Goal: Transaction & Acquisition: Subscribe to service/newsletter

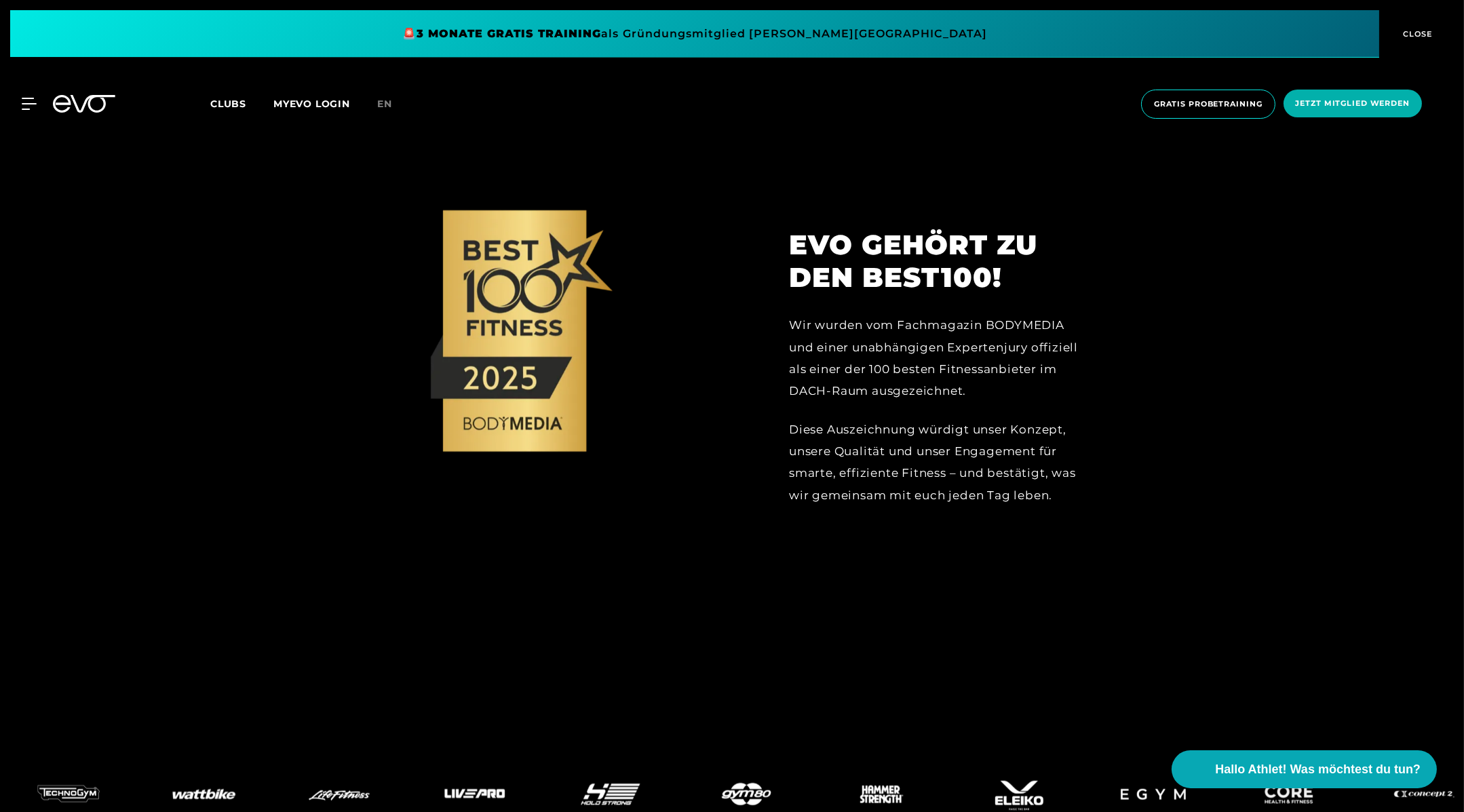
scroll to position [2792, 0]
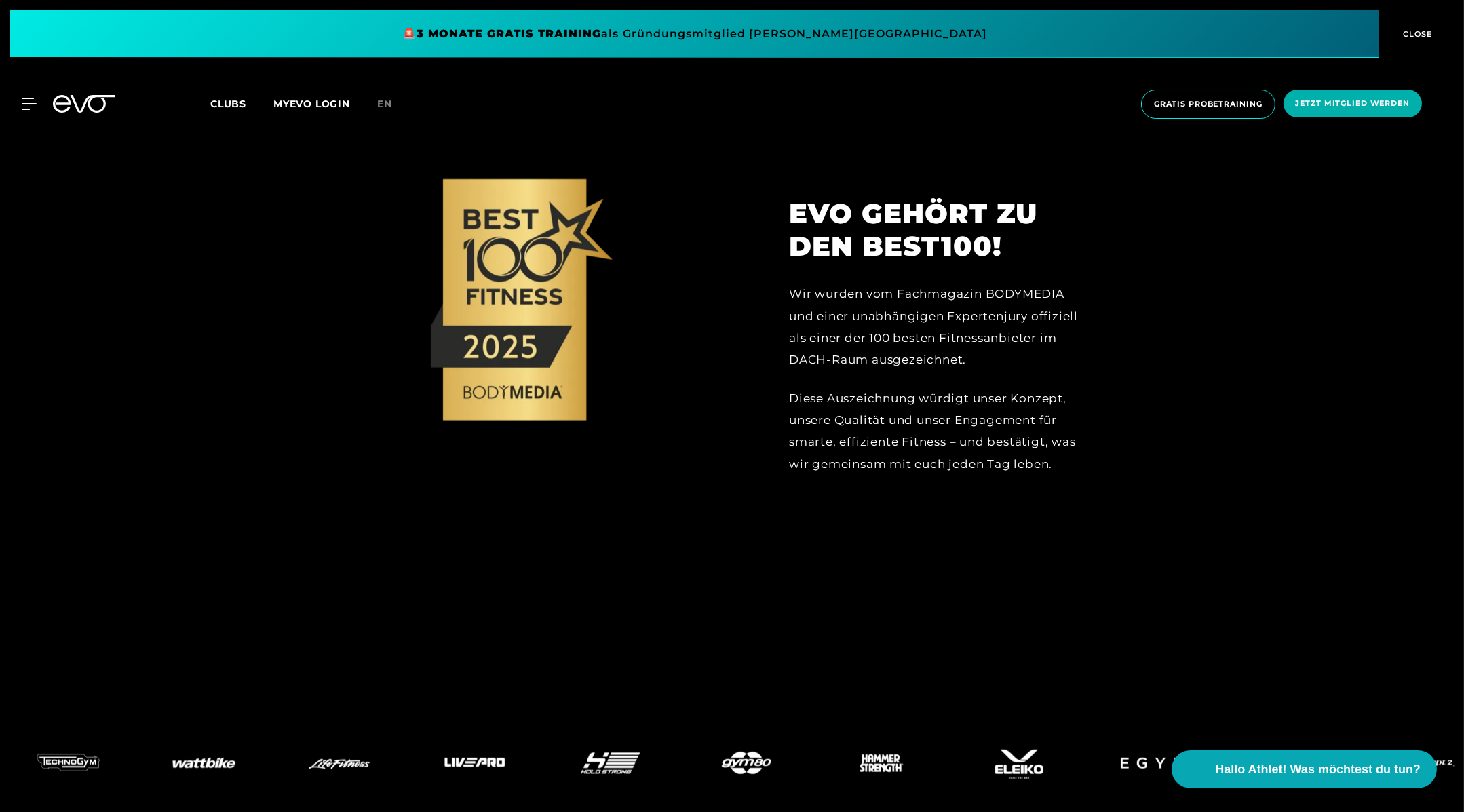
click at [221, 103] on span "Clubs" at bounding box center [228, 104] width 36 height 12
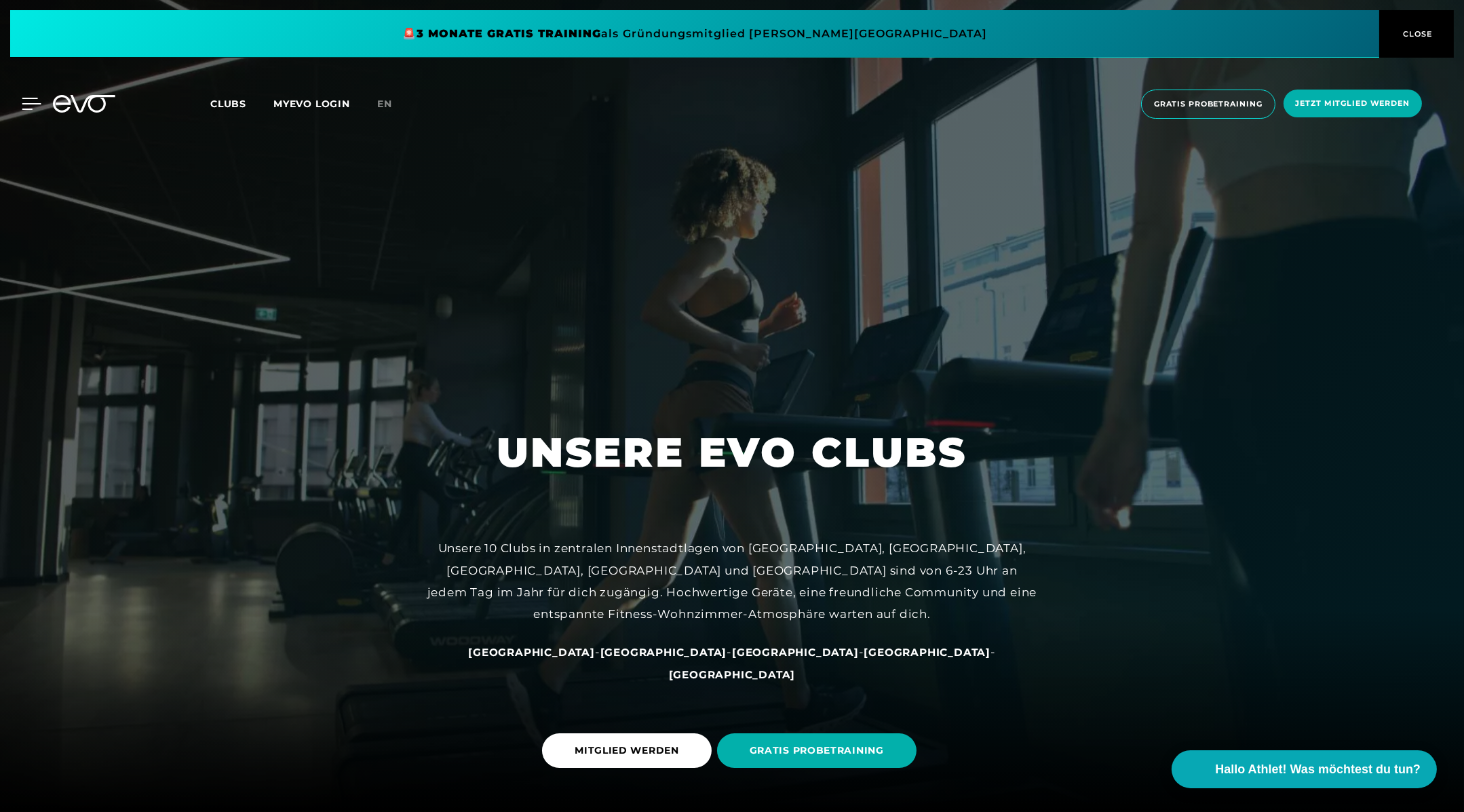
click at [24, 107] on icon at bounding box center [32, 104] width 19 height 12
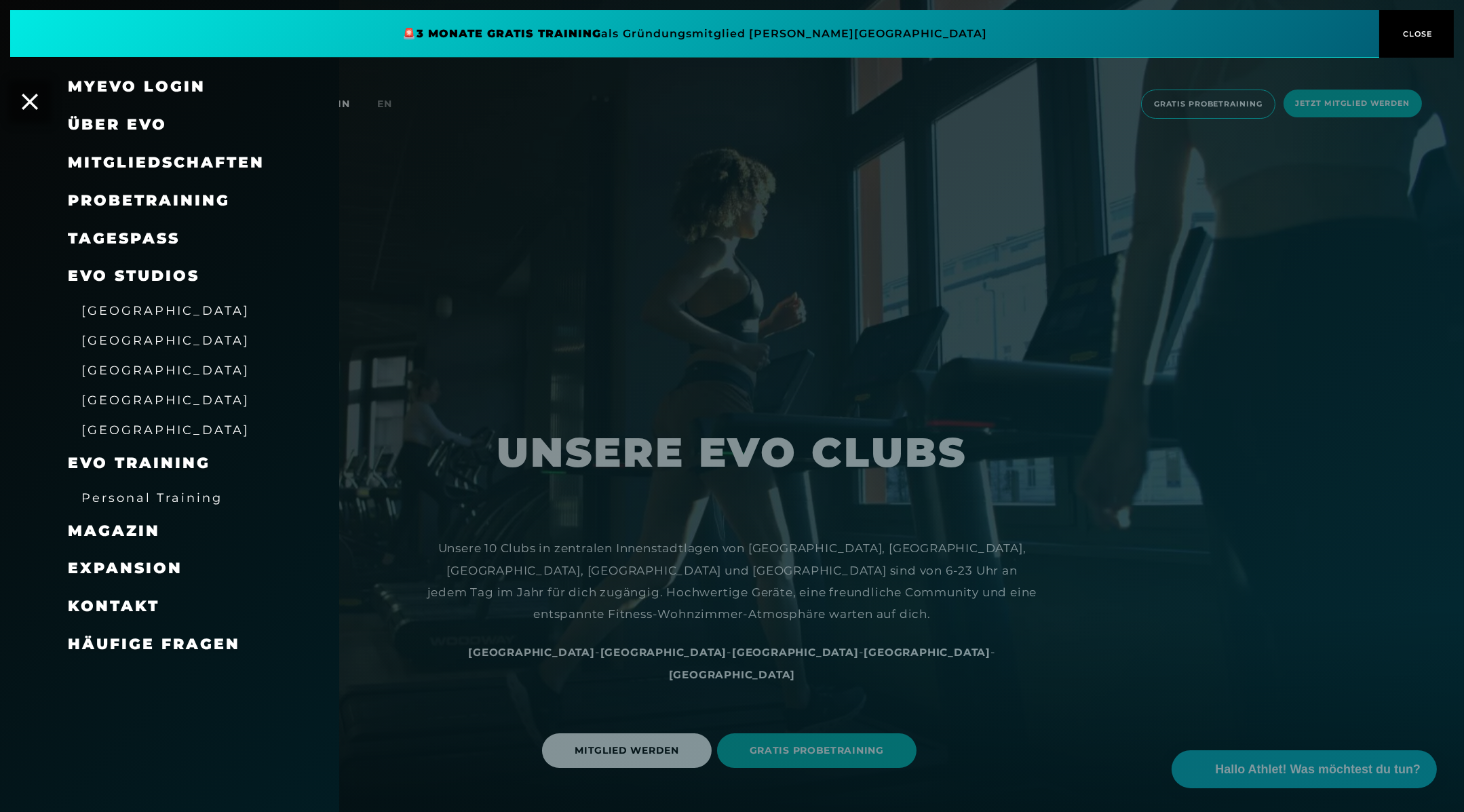
click at [165, 164] on span "Mitgliedschaften" at bounding box center [166, 162] width 197 height 18
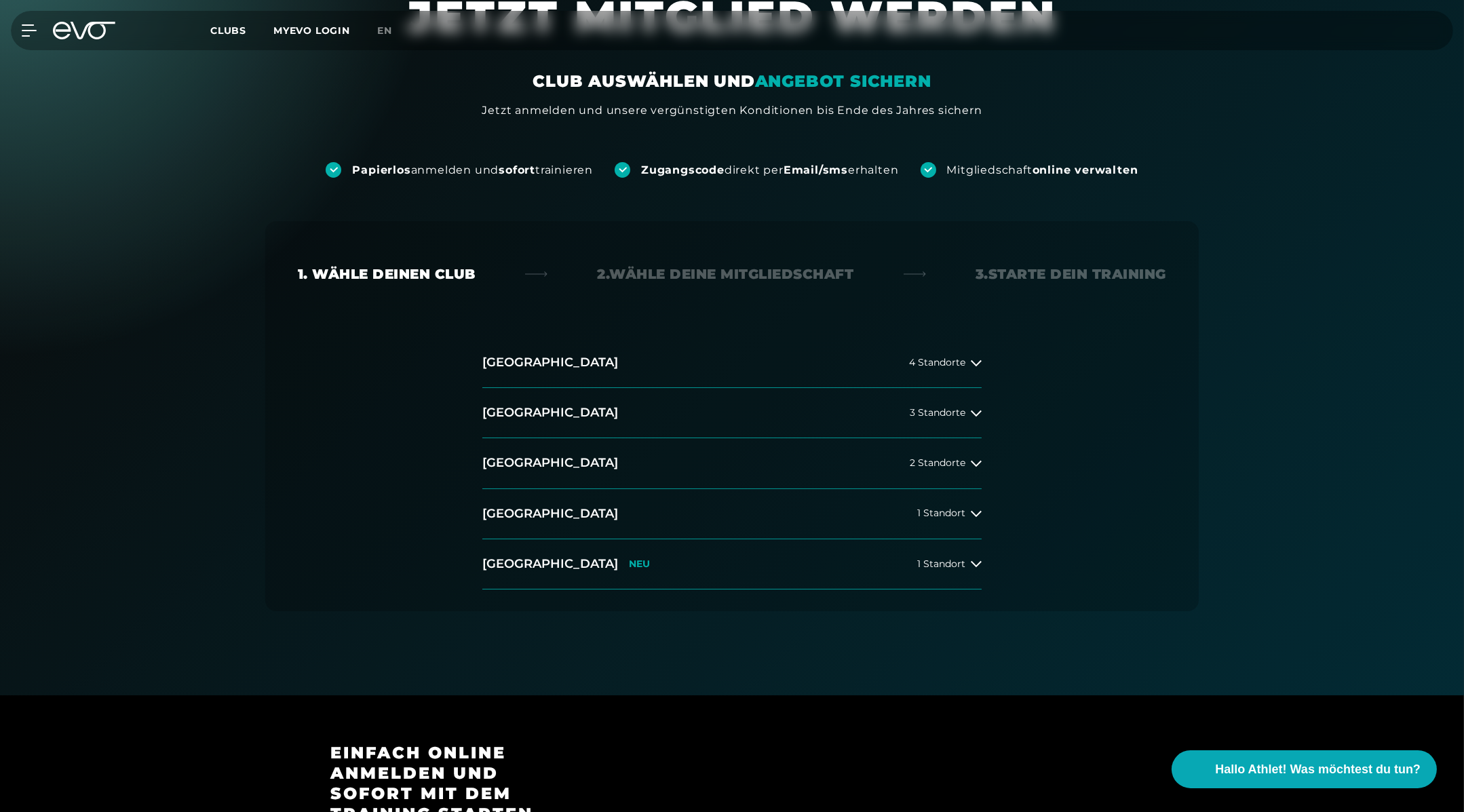
scroll to position [75, 0]
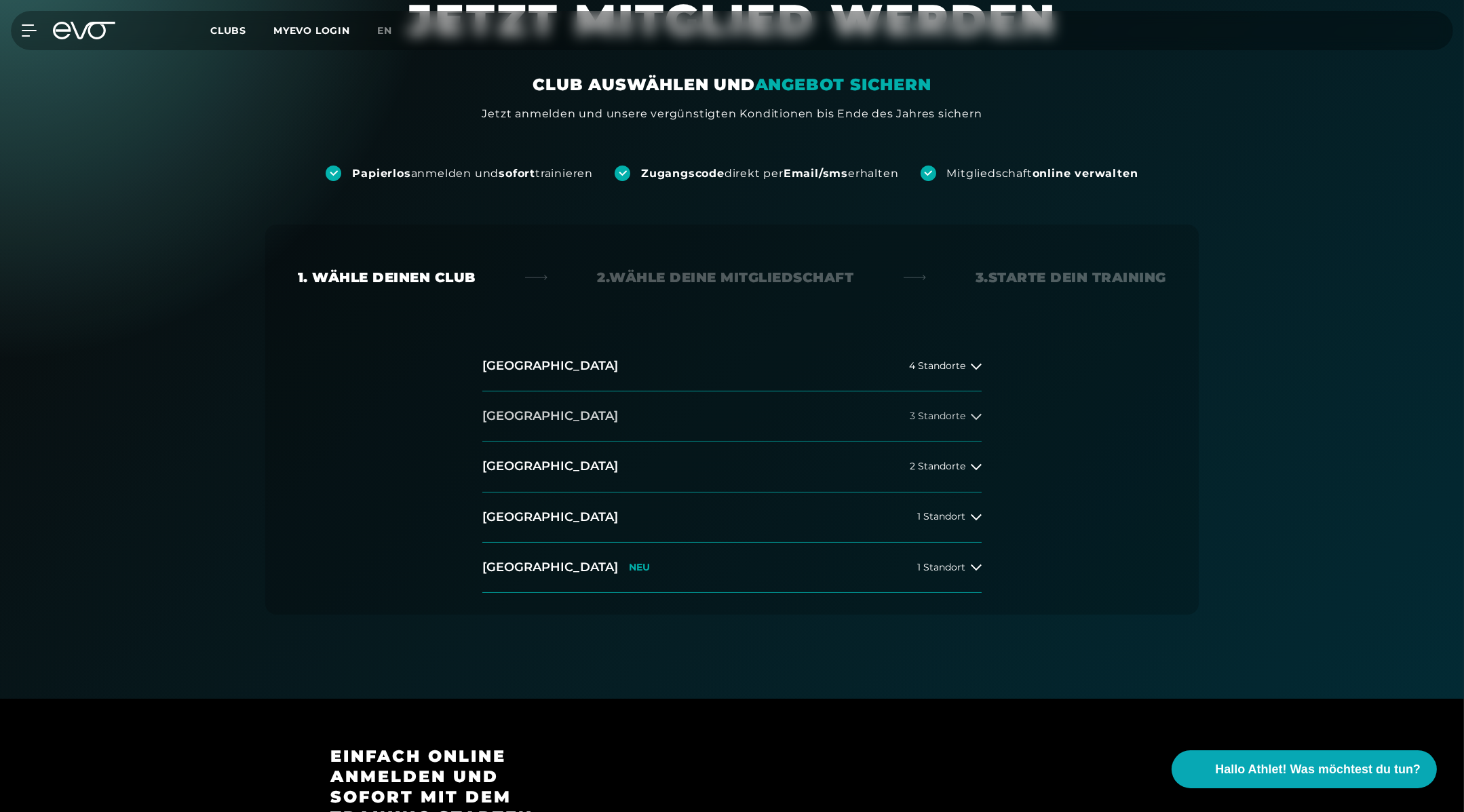
click at [948, 419] on span "3 Standorte" at bounding box center [937, 416] width 56 height 11
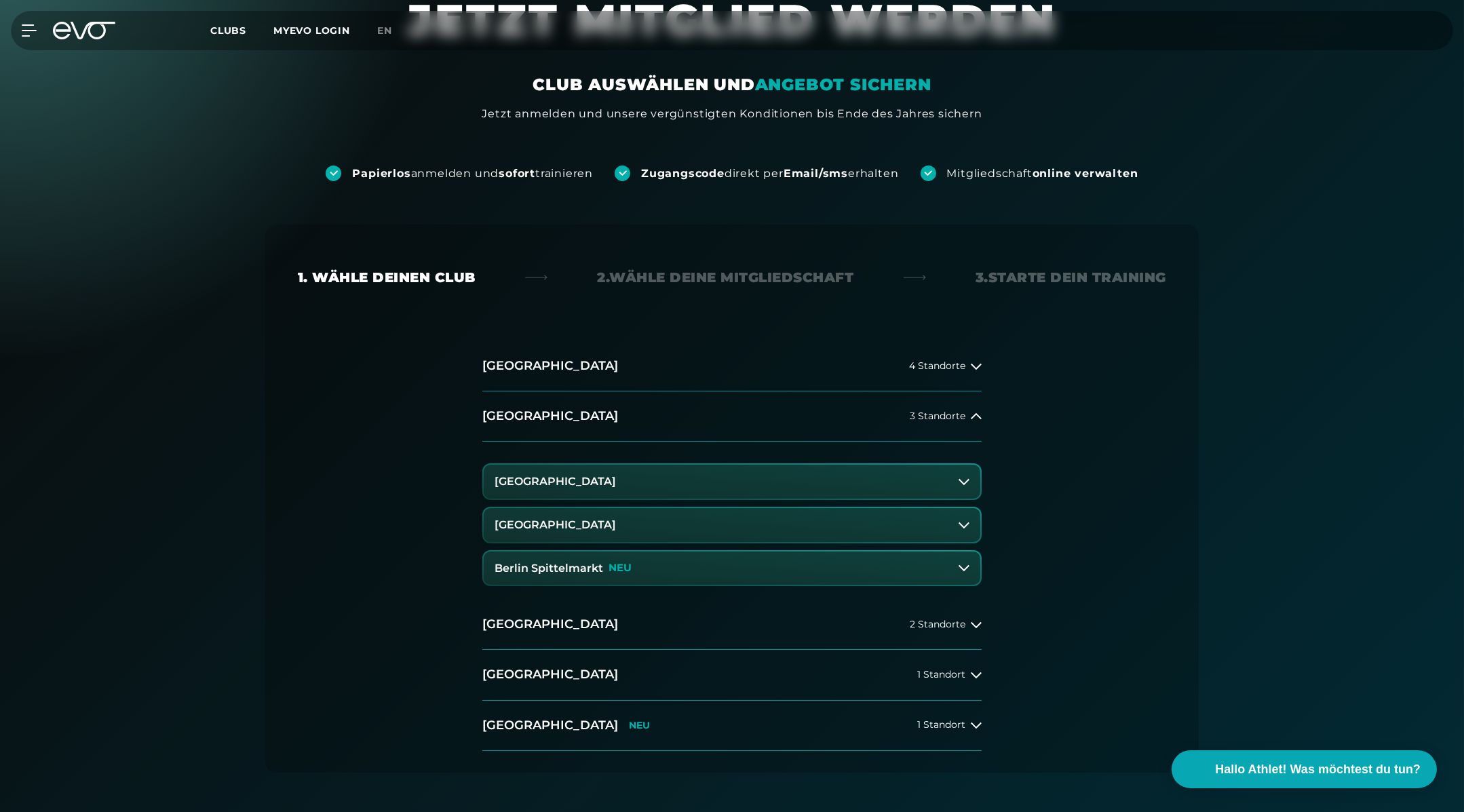
click at [933, 485] on button "[GEOGRAPHIC_DATA]" at bounding box center [732, 481] width 496 height 34
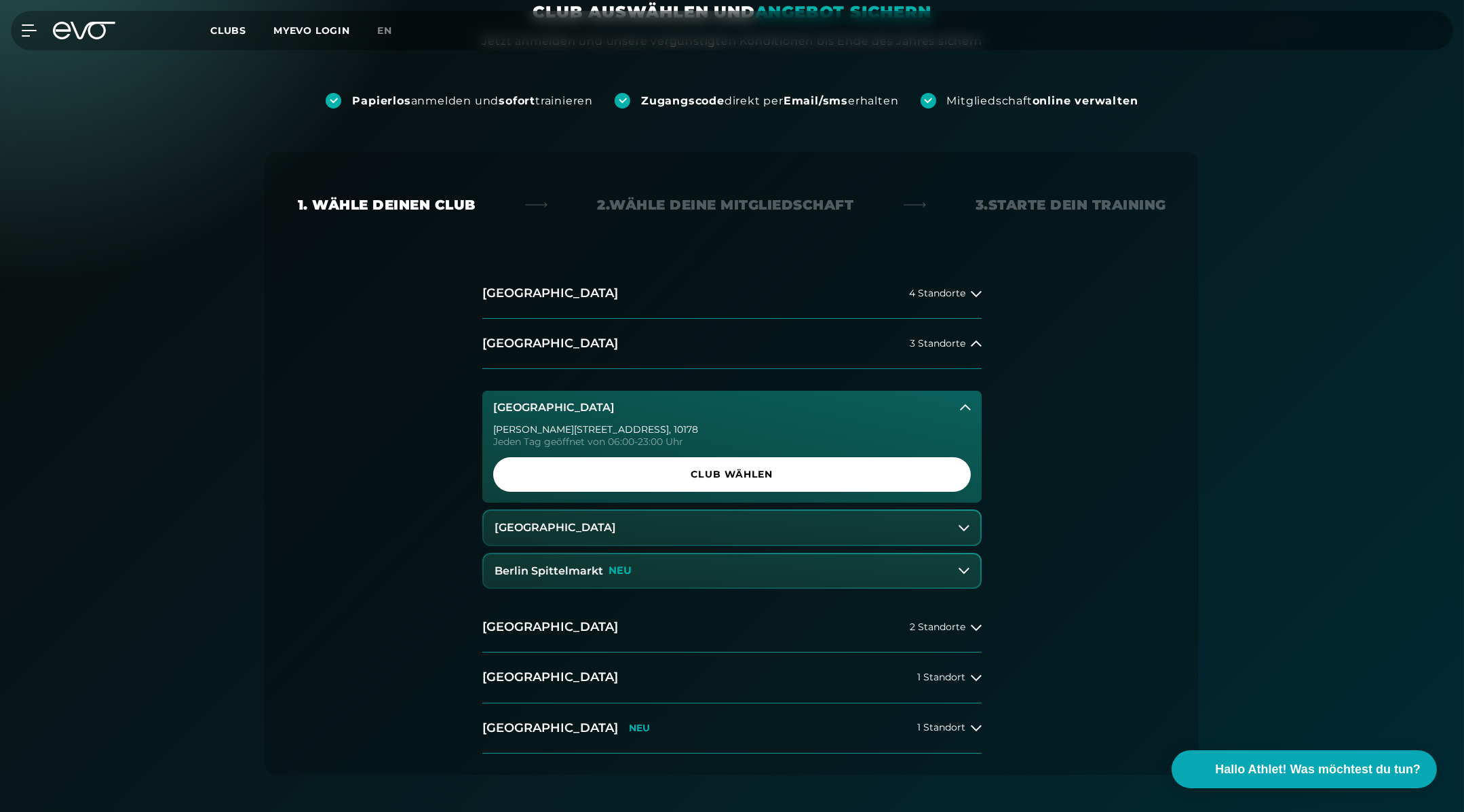
scroll to position [225, 0]
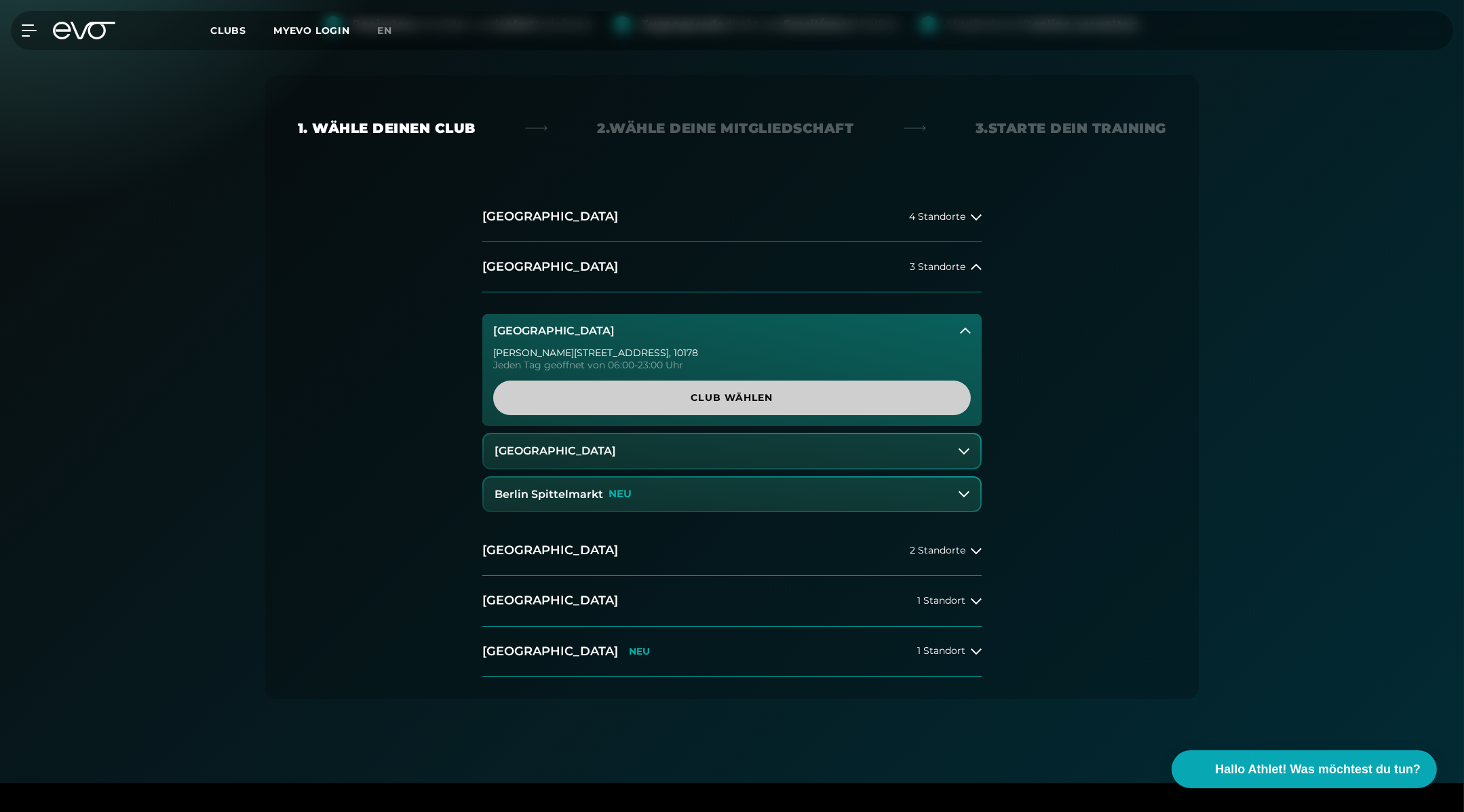
click at [775, 392] on span "Club wählen" at bounding box center [732, 397] width 413 height 14
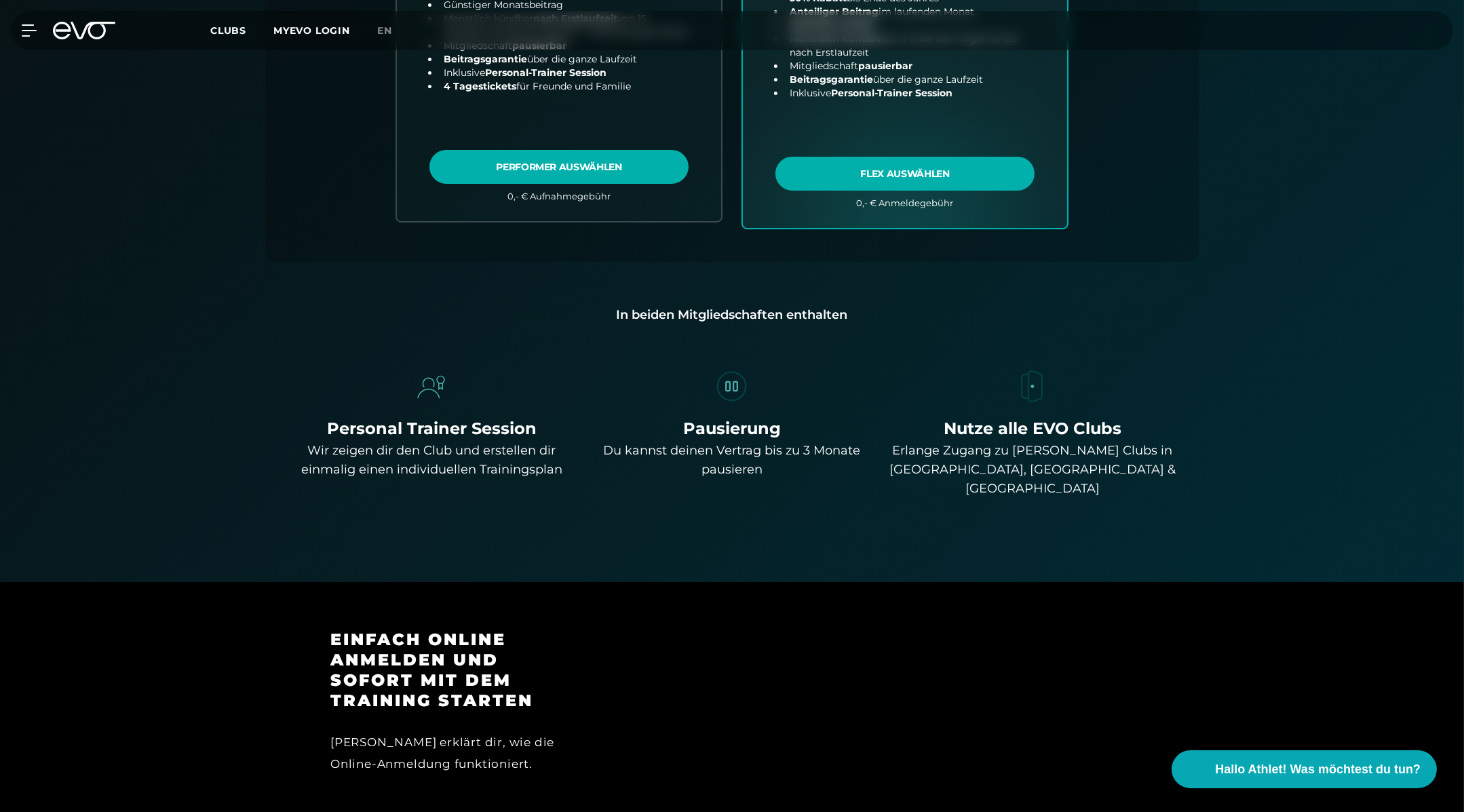
scroll to position [792, 0]
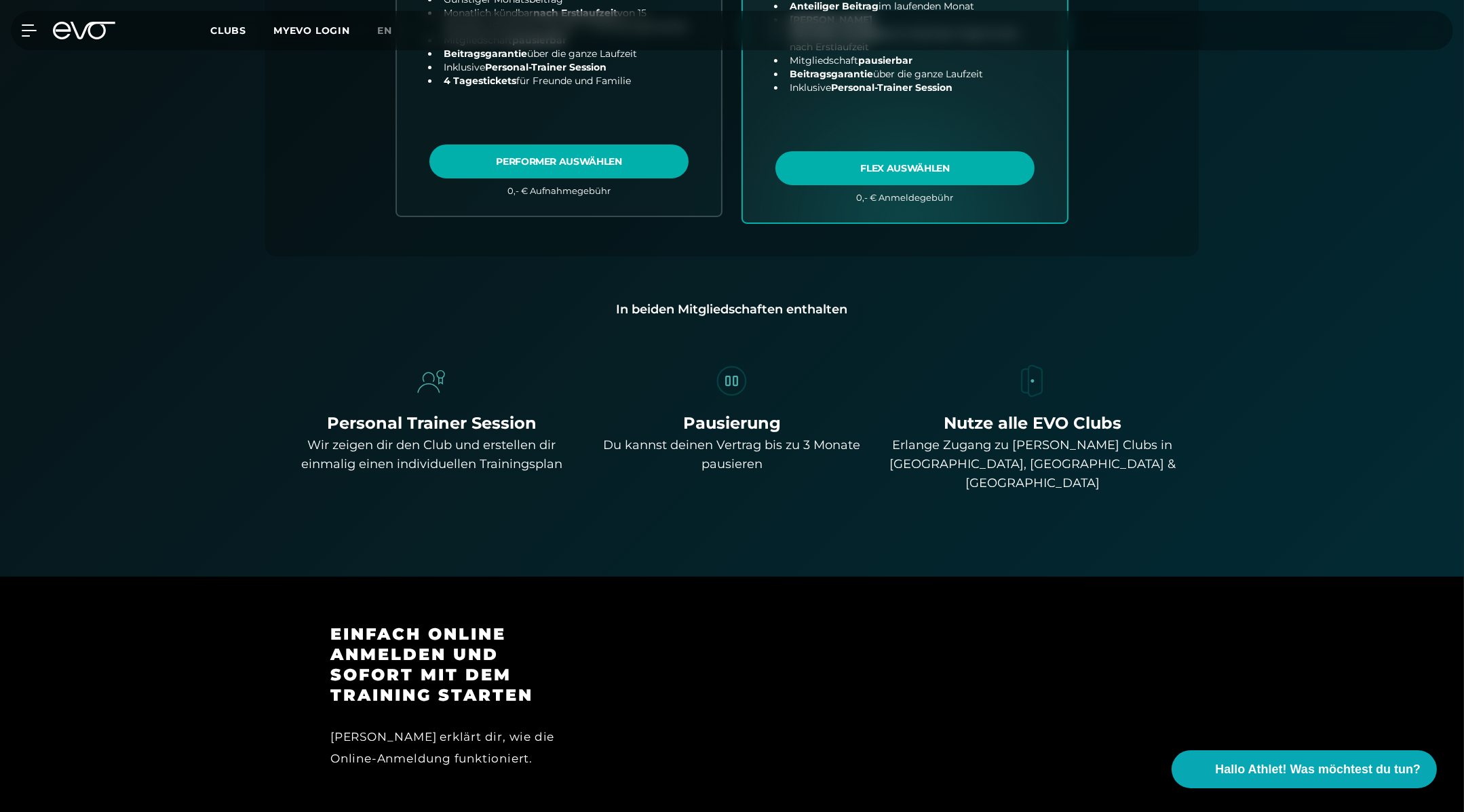
click at [745, 427] on div "Pausierung" at bounding box center [732, 422] width 290 height 24
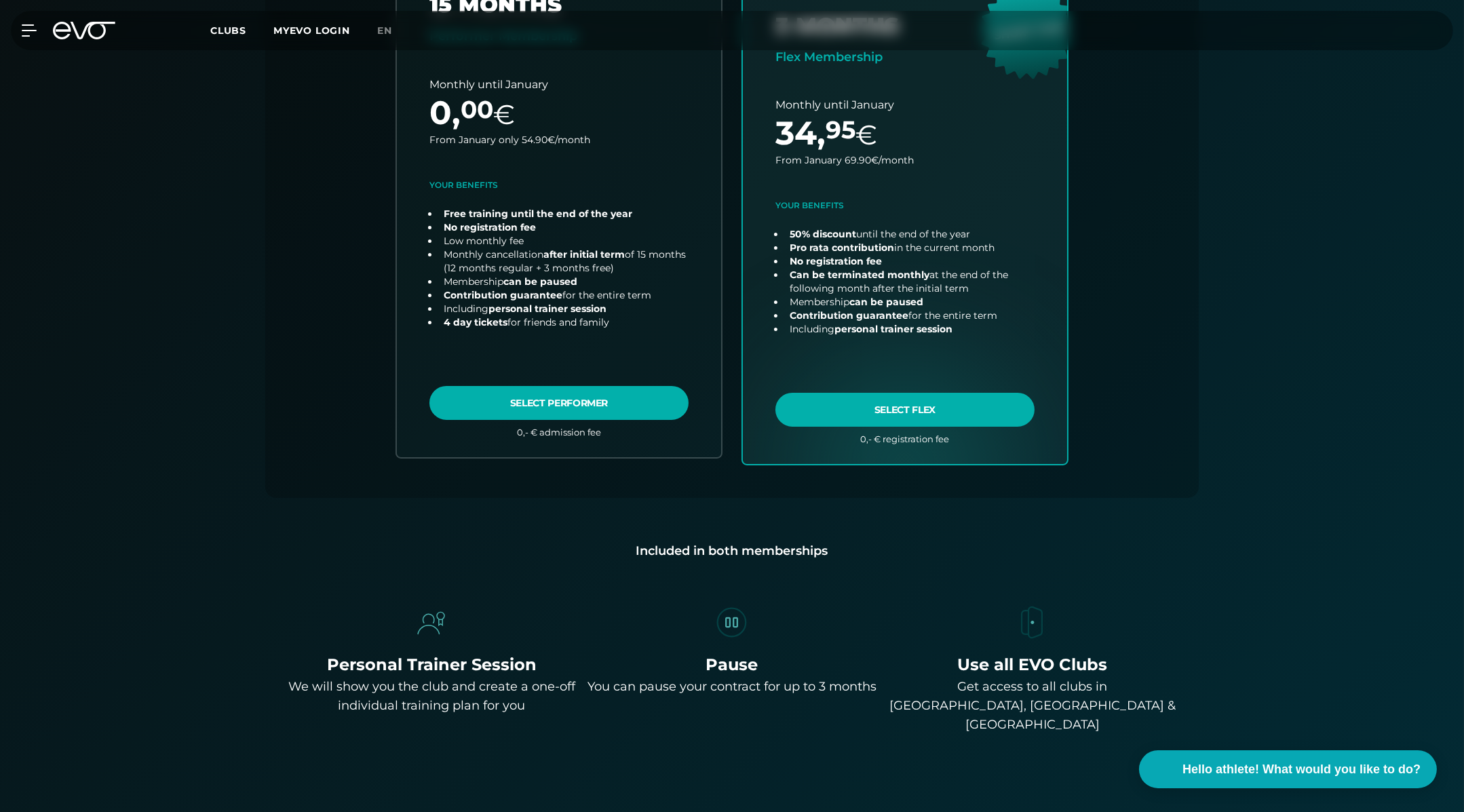
scroll to position [498, 0]
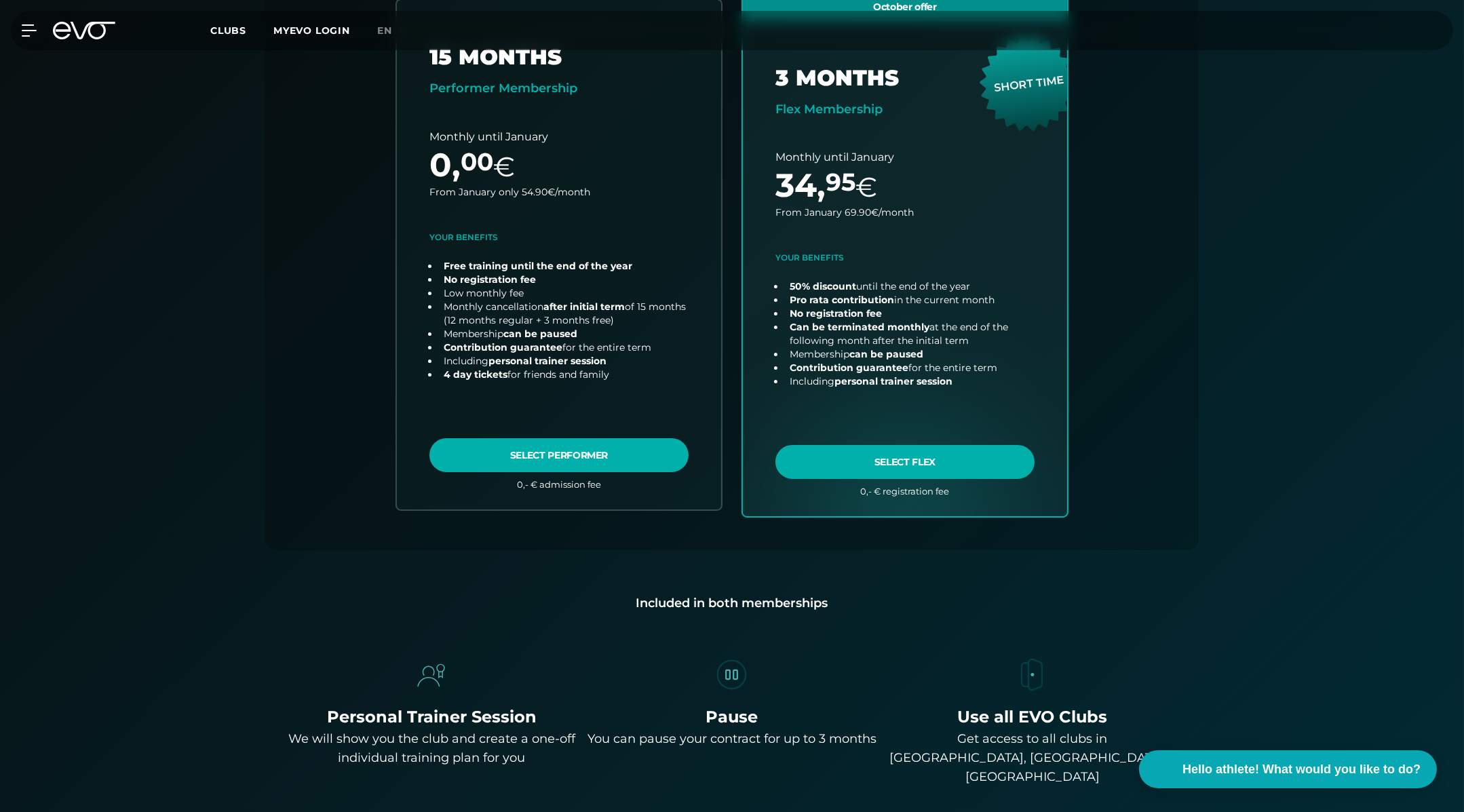
click at [750, 599] on font "Included in both memberships" at bounding box center [732, 603] width 192 height 15
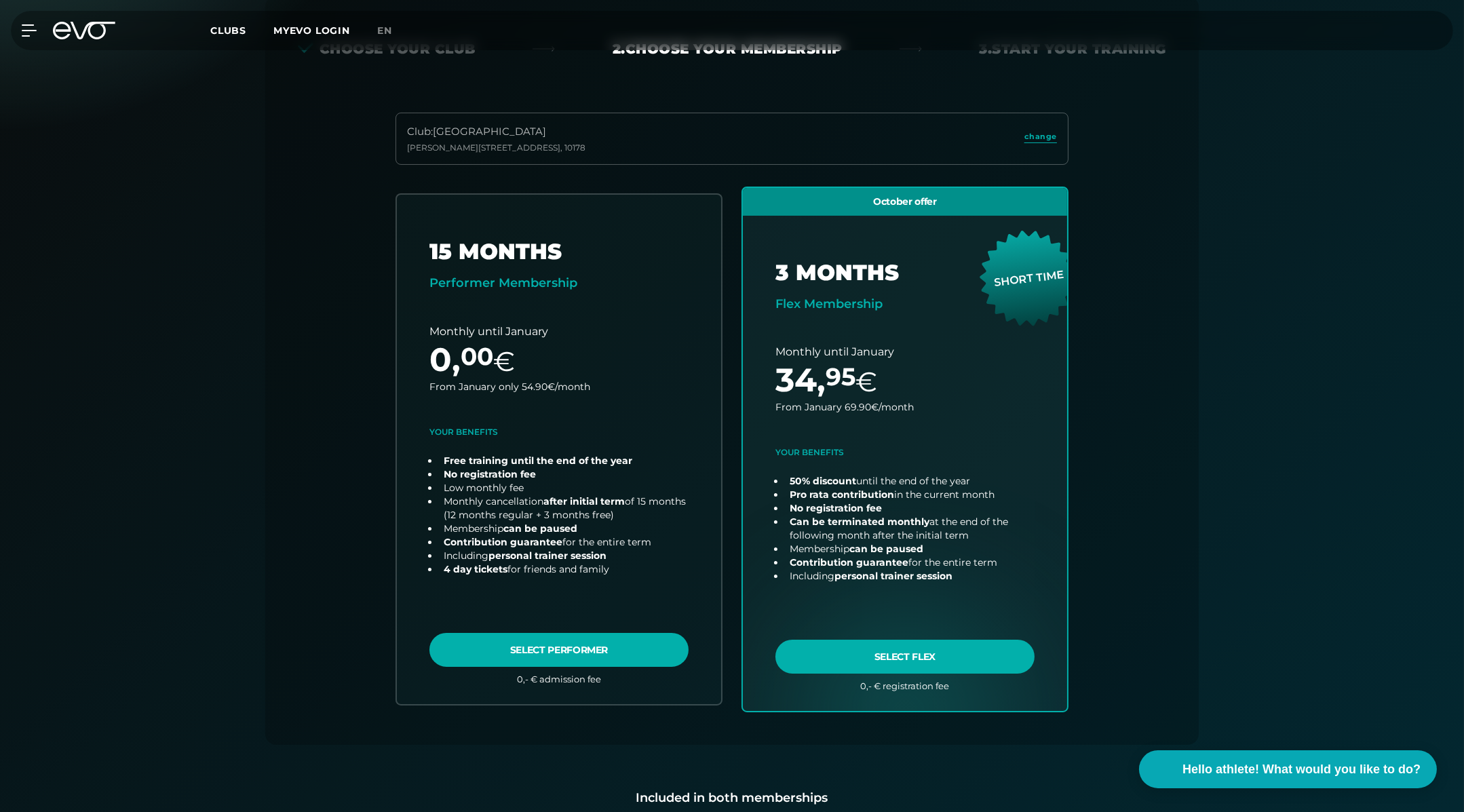
scroll to position [285, 0]
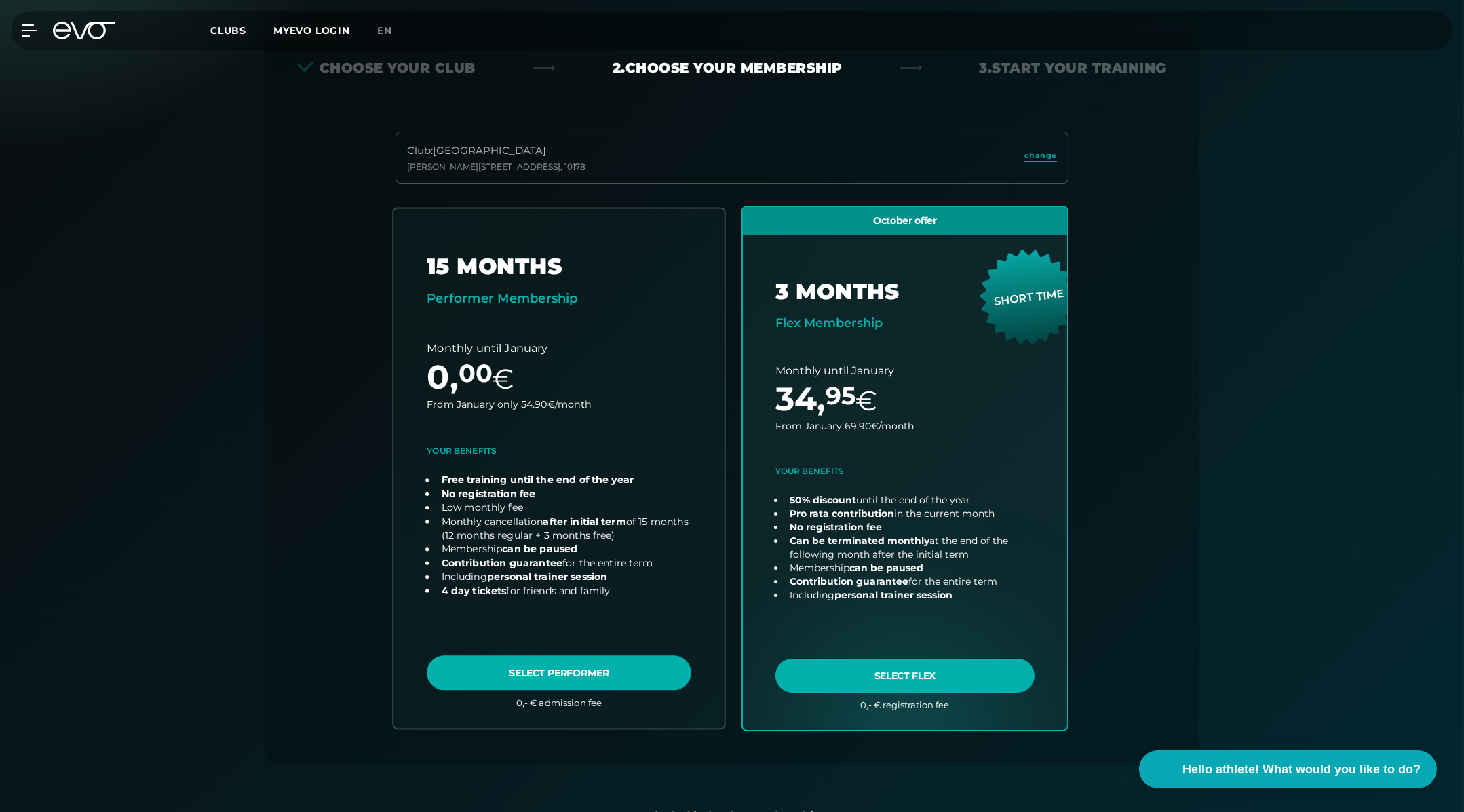
click at [614, 467] on link "choose plan" at bounding box center [559, 467] width 331 height 519
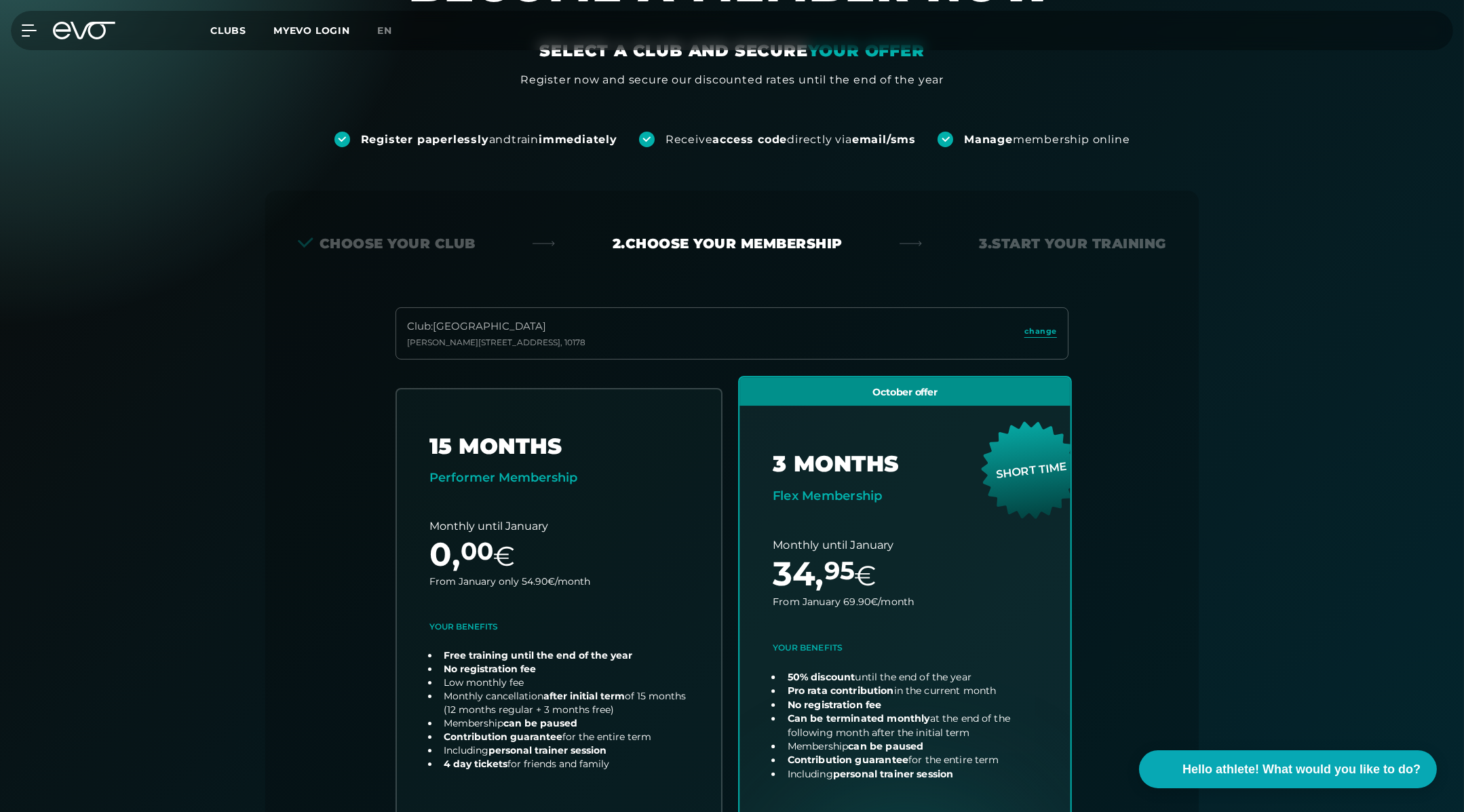
scroll to position [0, 0]
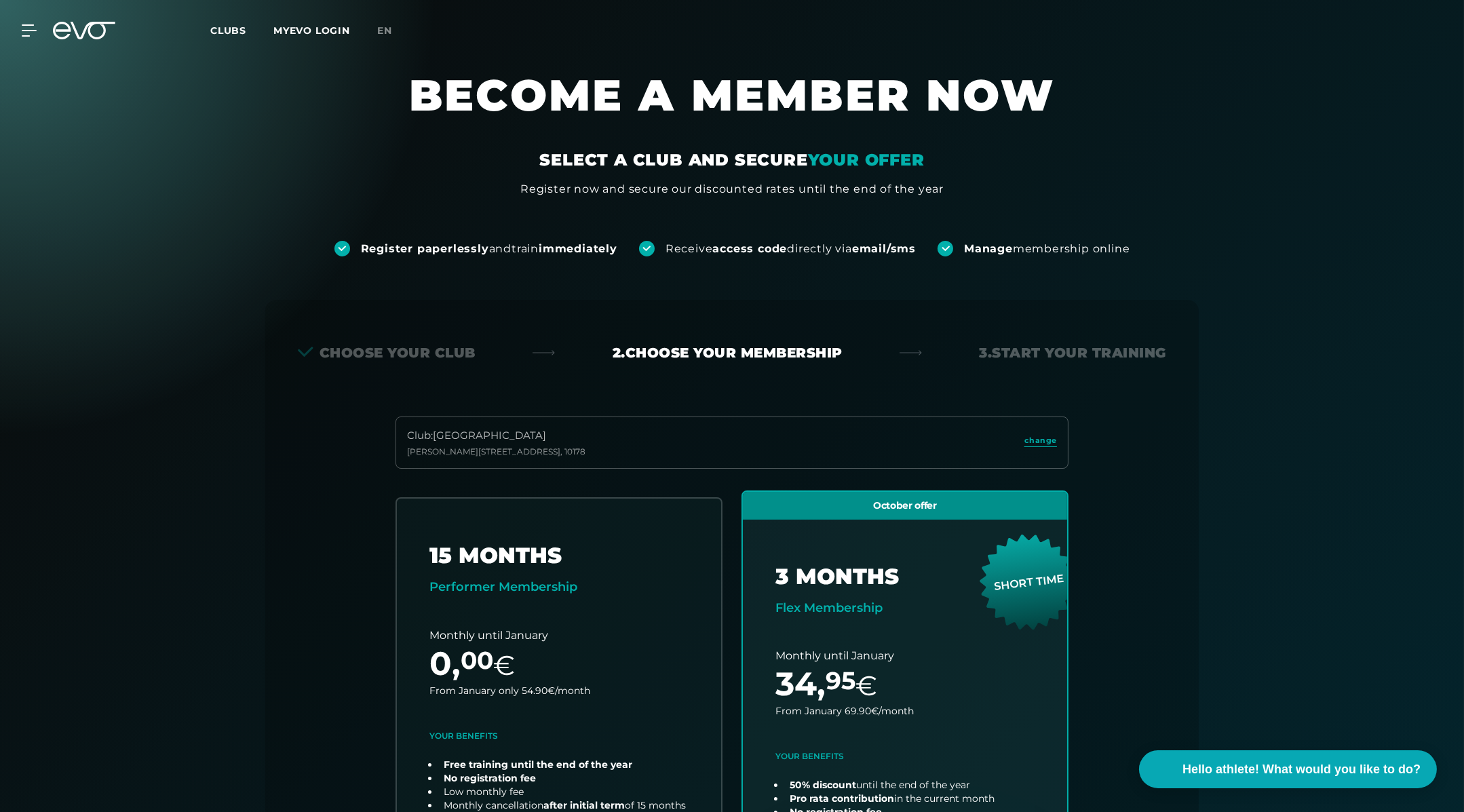
click at [229, 31] on font "Clubs" at bounding box center [228, 30] width 36 height 12
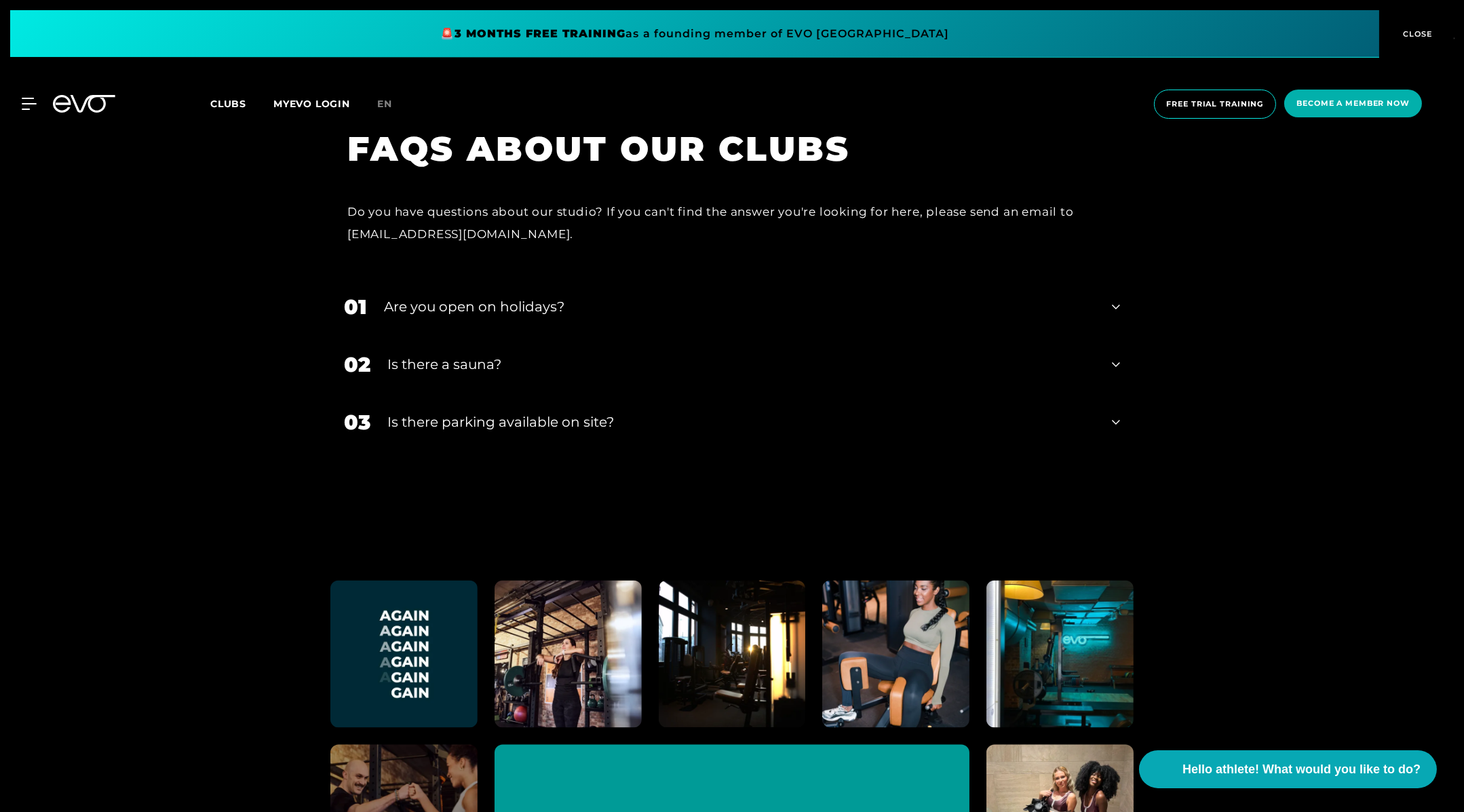
scroll to position [5764, 0]
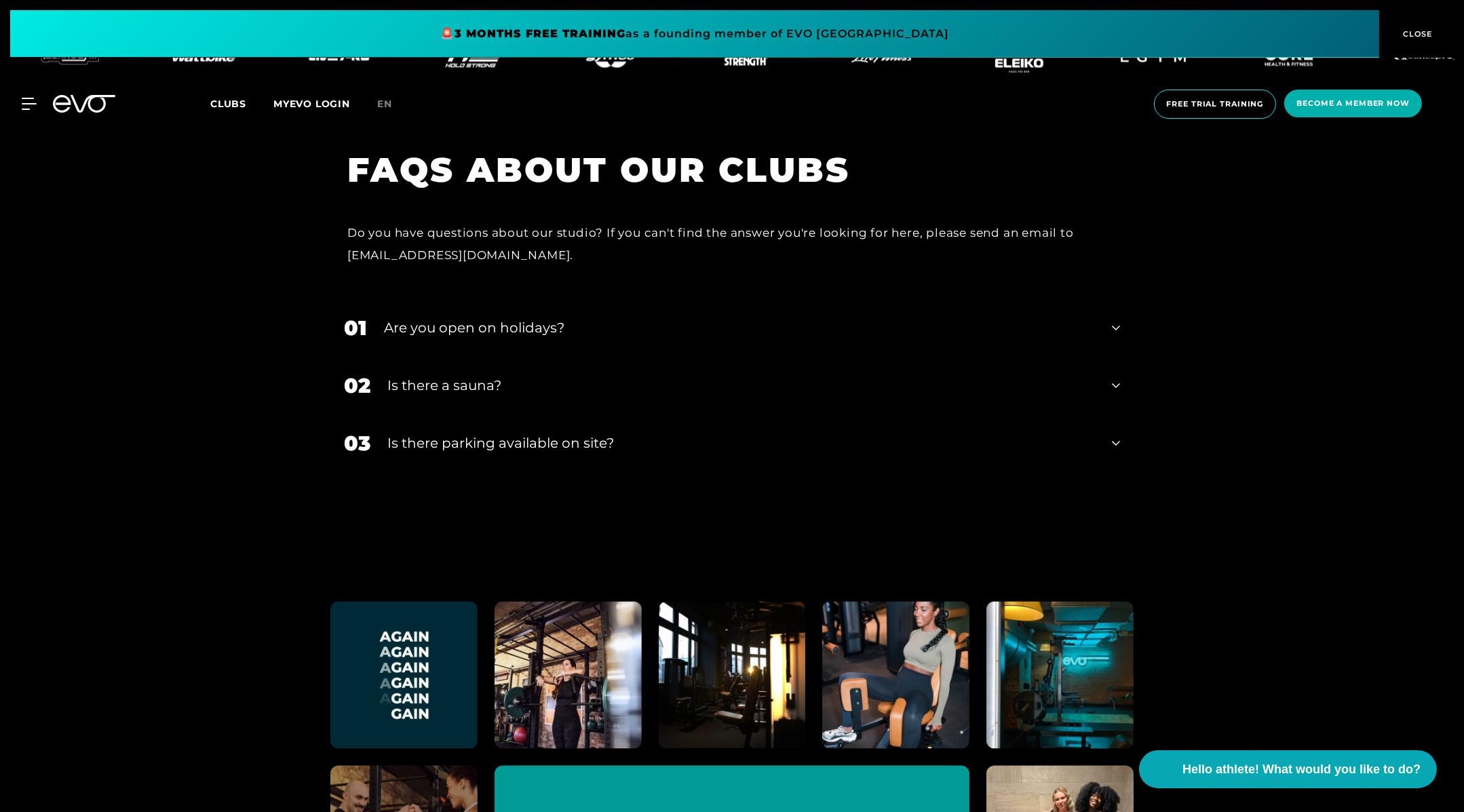
click at [740, 318] on div "Are you open on holidays?" at bounding box center [739, 327] width 710 height 20
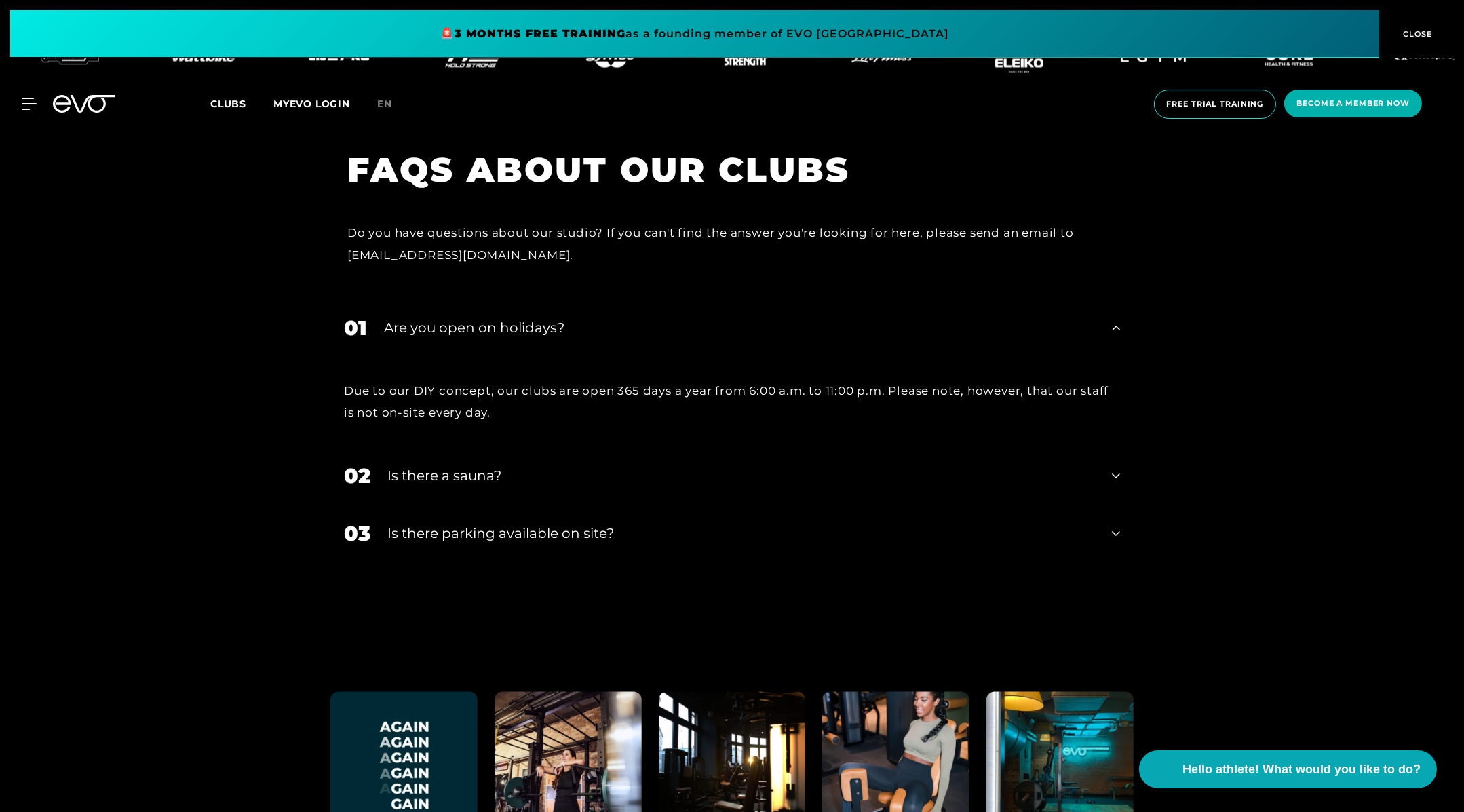
click at [643, 447] on div "02 Is there a sauna?" at bounding box center [732, 476] width 803 height 58
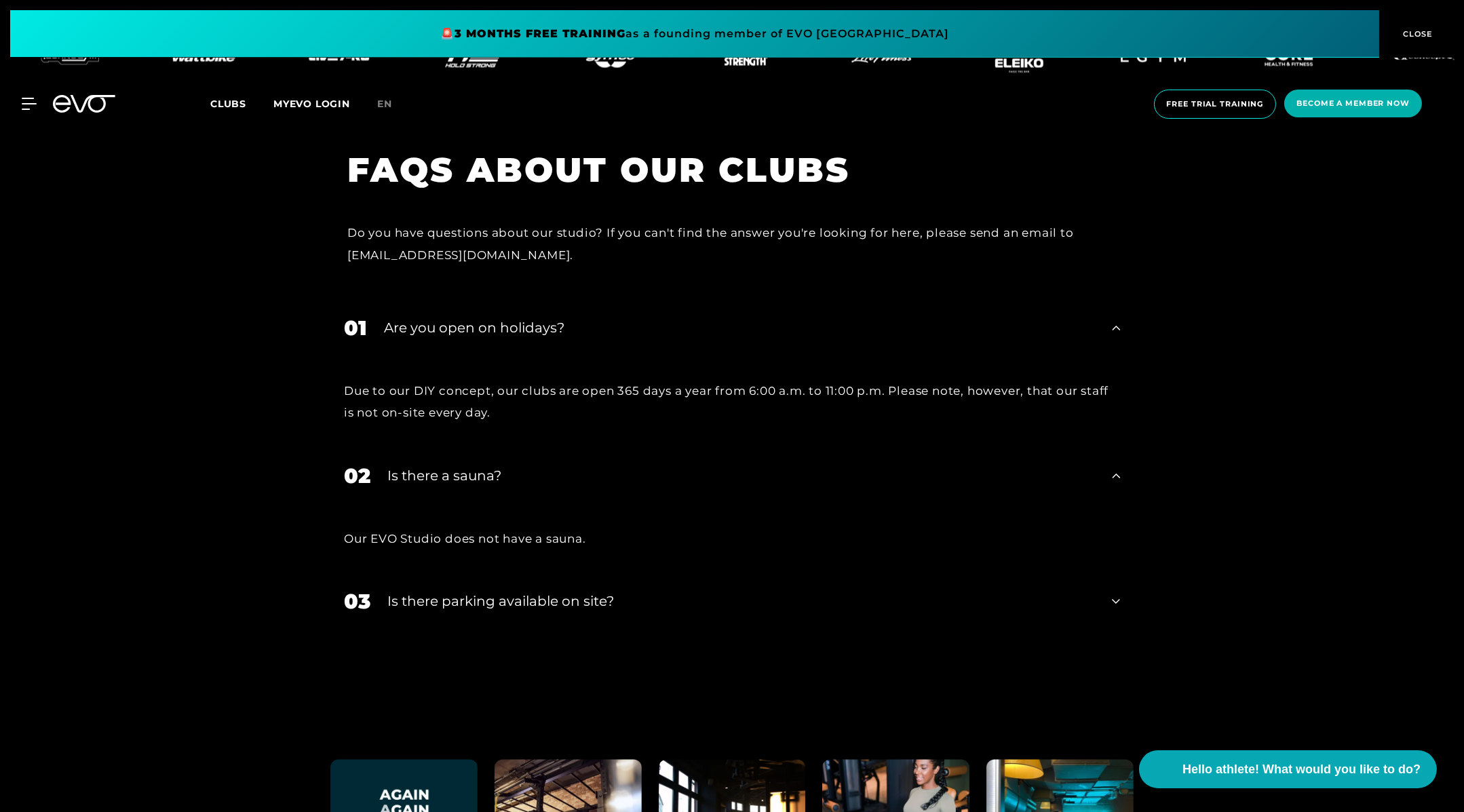
click at [643, 591] on div "Is there parking available on site?" at bounding box center [740, 601] width 708 height 20
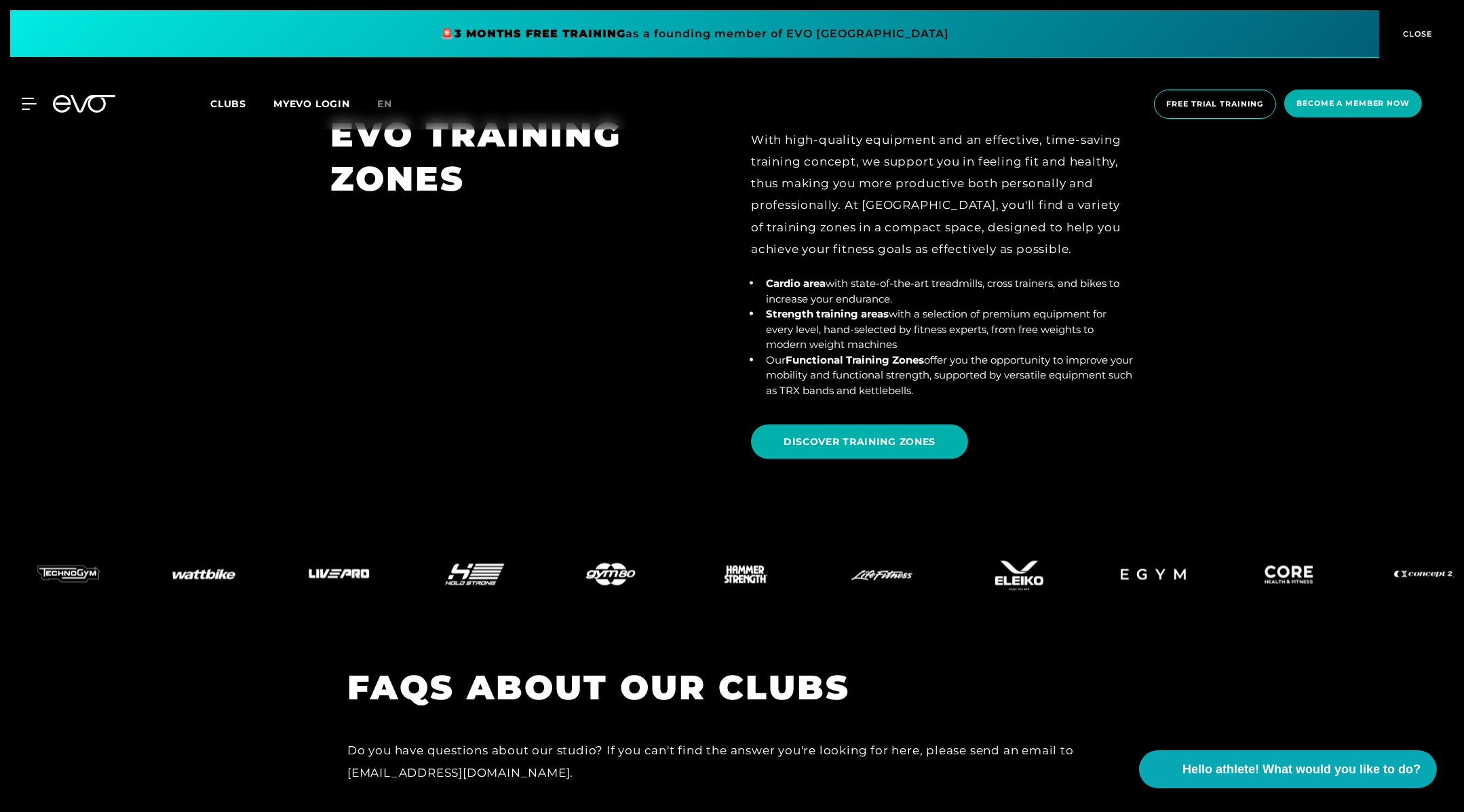
scroll to position [5227, 0]
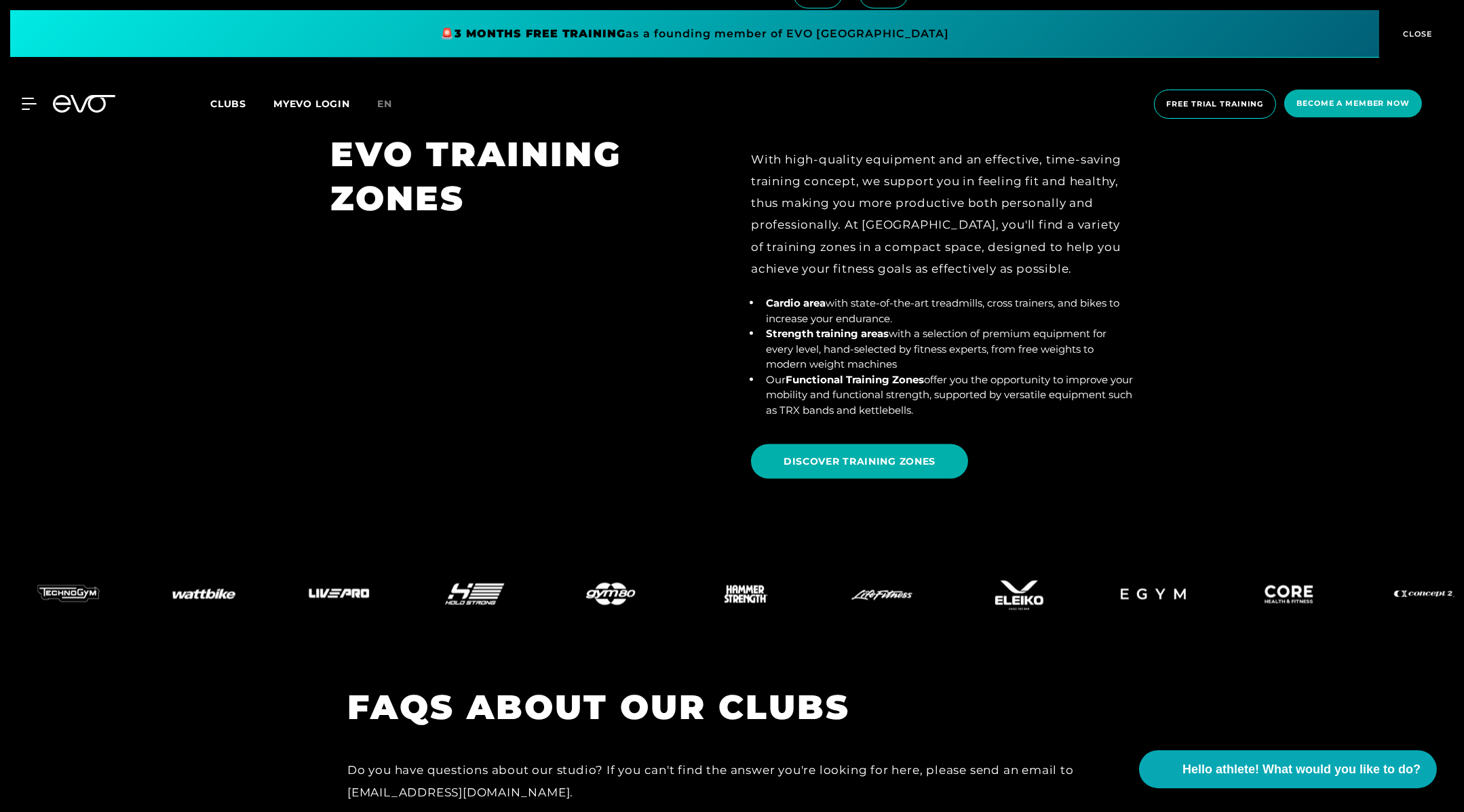
click at [239, 109] on font "Clubs" at bounding box center [228, 104] width 36 height 12
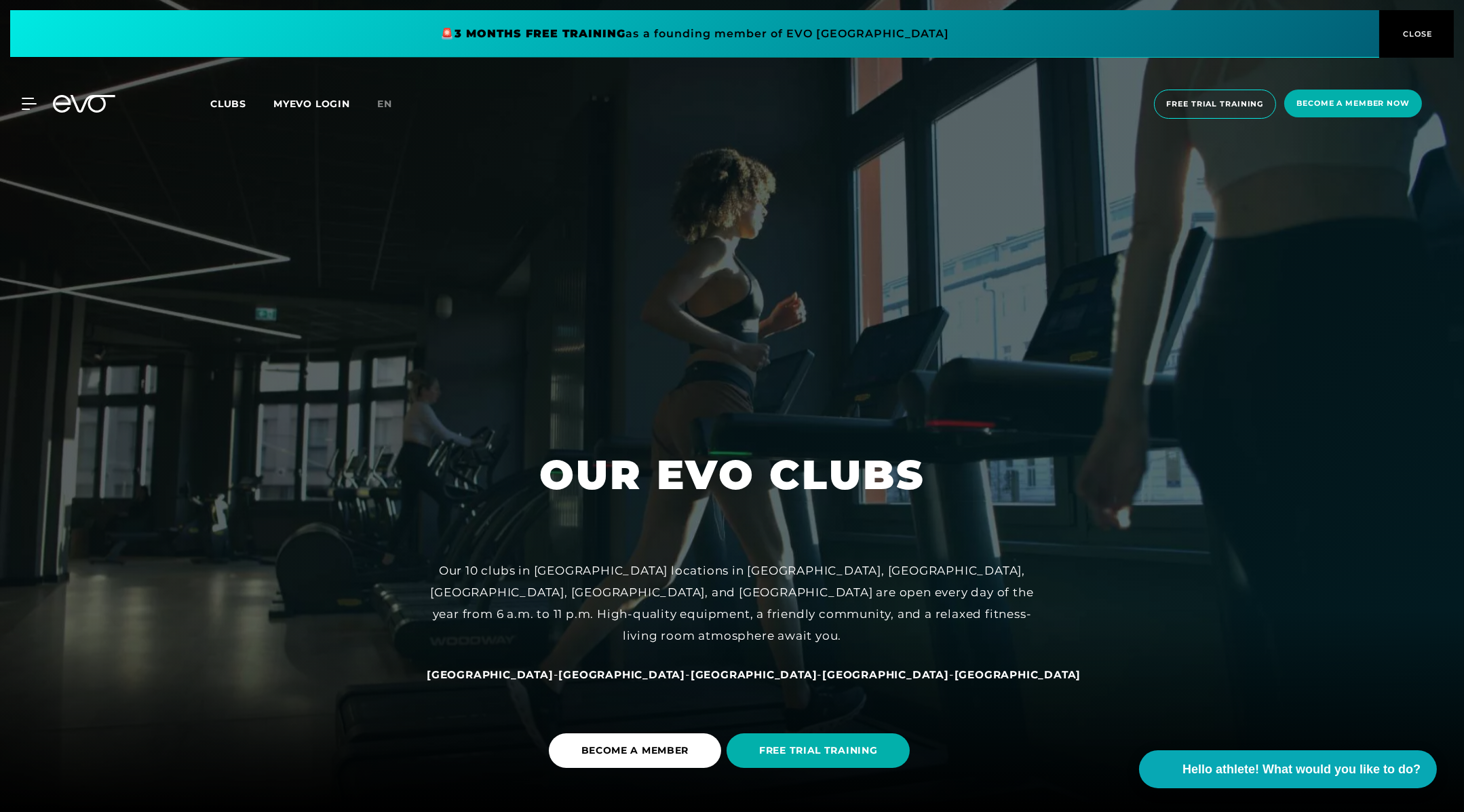
click at [285, 100] on font "MYEVO LOGIN" at bounding box center [312, 104] width 77 height 12
click at [34, 107] on icon at bounding box center [32, 104] width 19 height 12
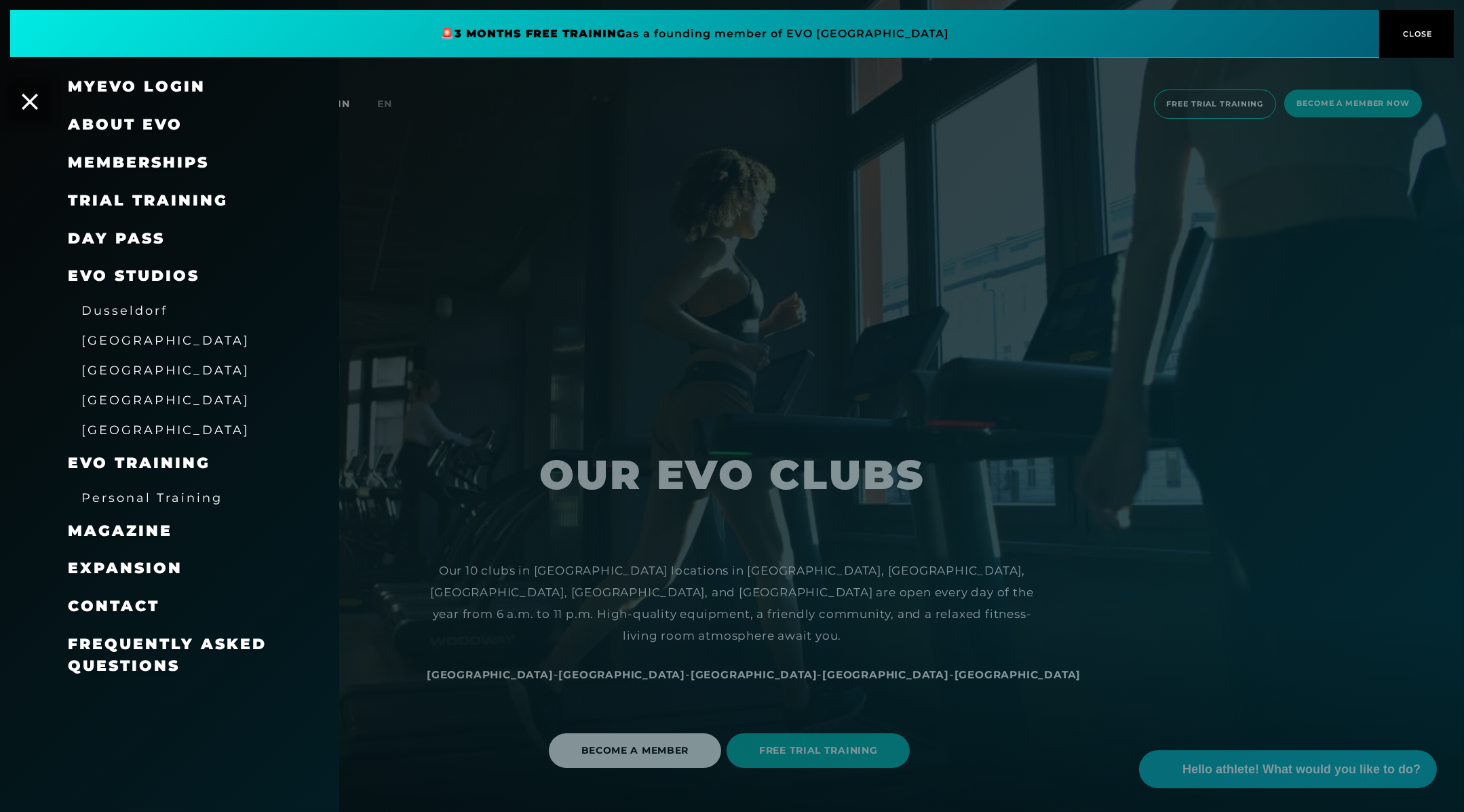
click at [163, 198] on font "Trial training" at bounding box center [148, 200] width 160 height 18
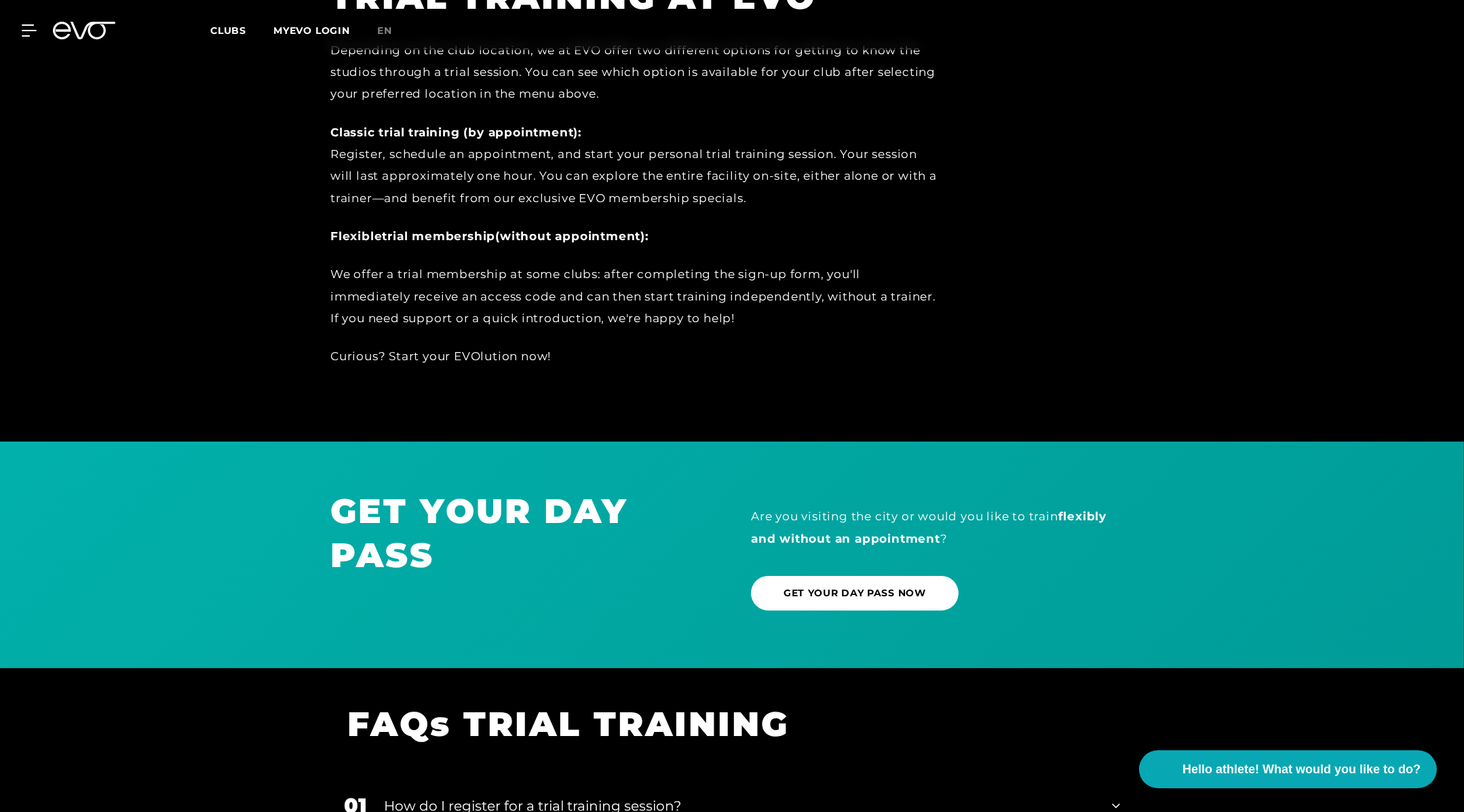
scroll to position [432, 0]
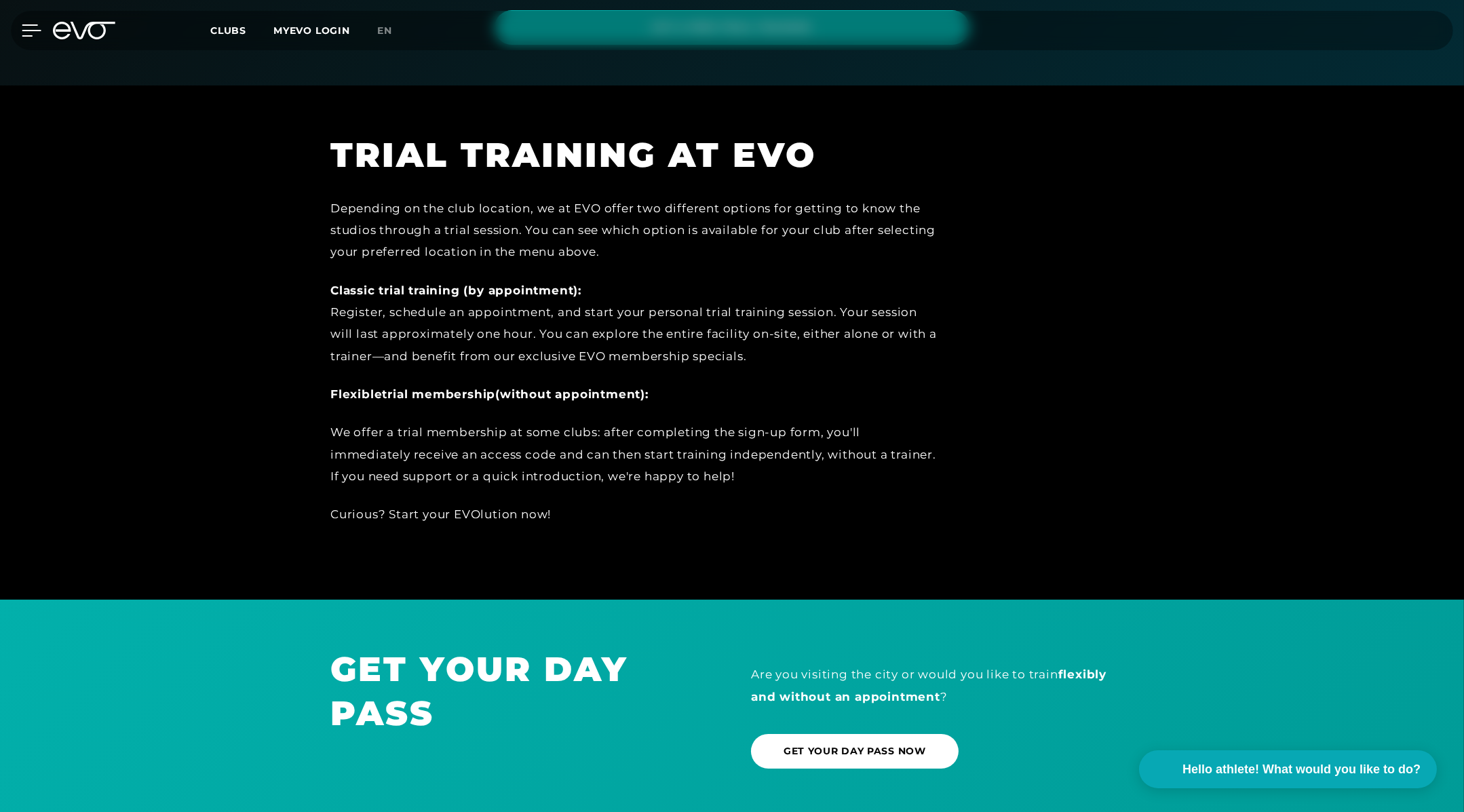
click at [34, 28] on icon at bounding box center [32, 30] width 19 height 12
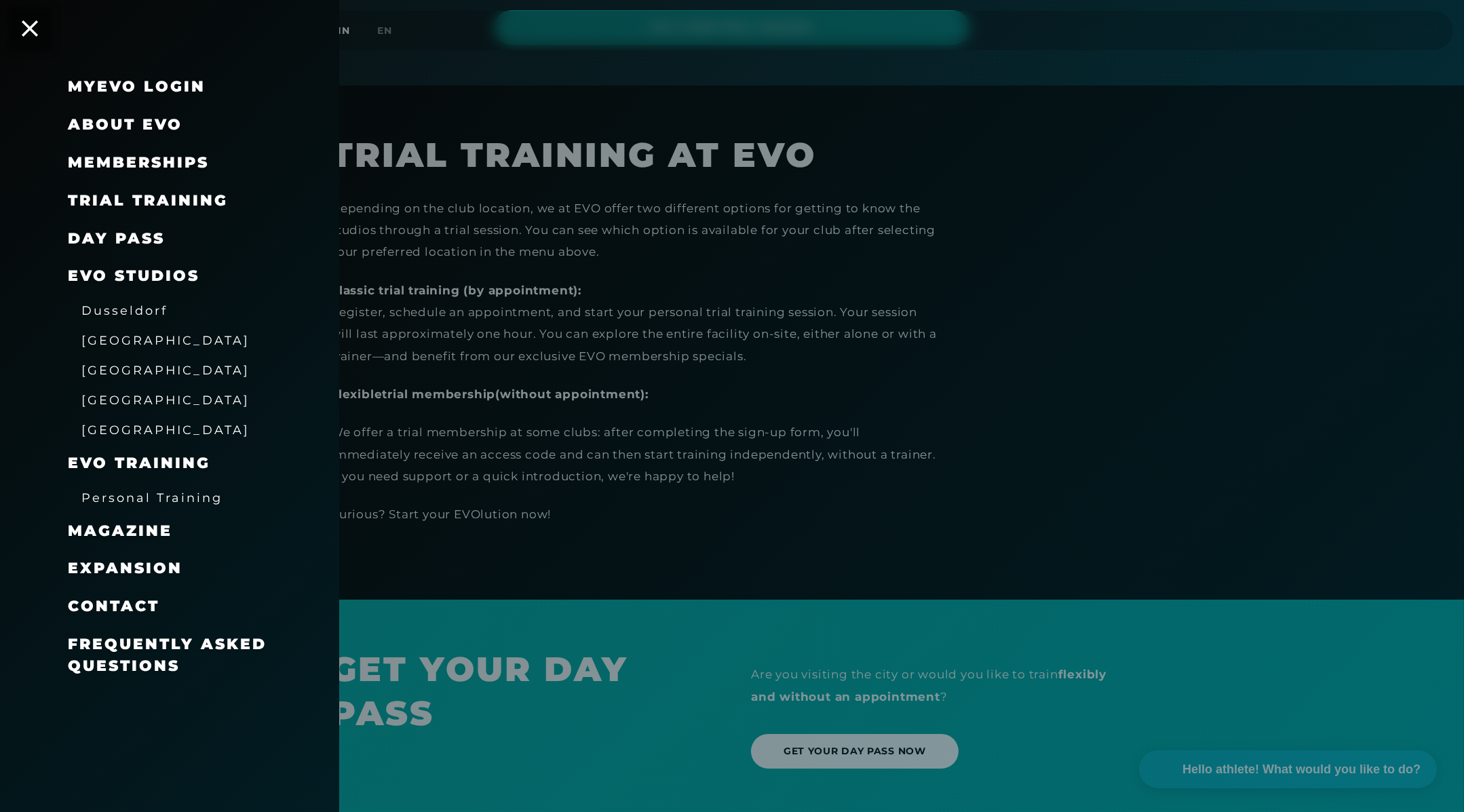
click at [162, 277] on font "EVO Studios" at bounding box center [133, 275] width 132 height 18
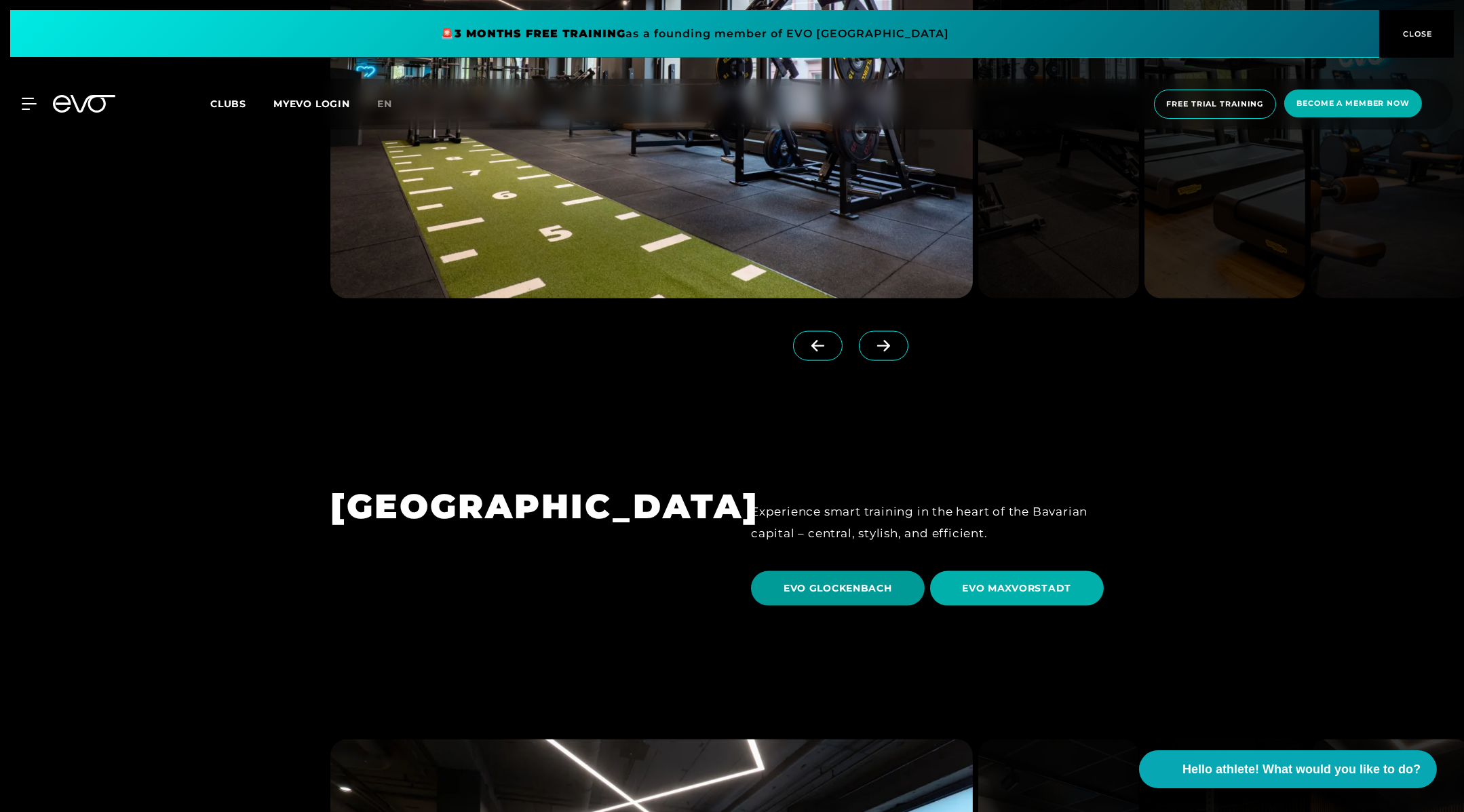
scroll to position [3859, 0]
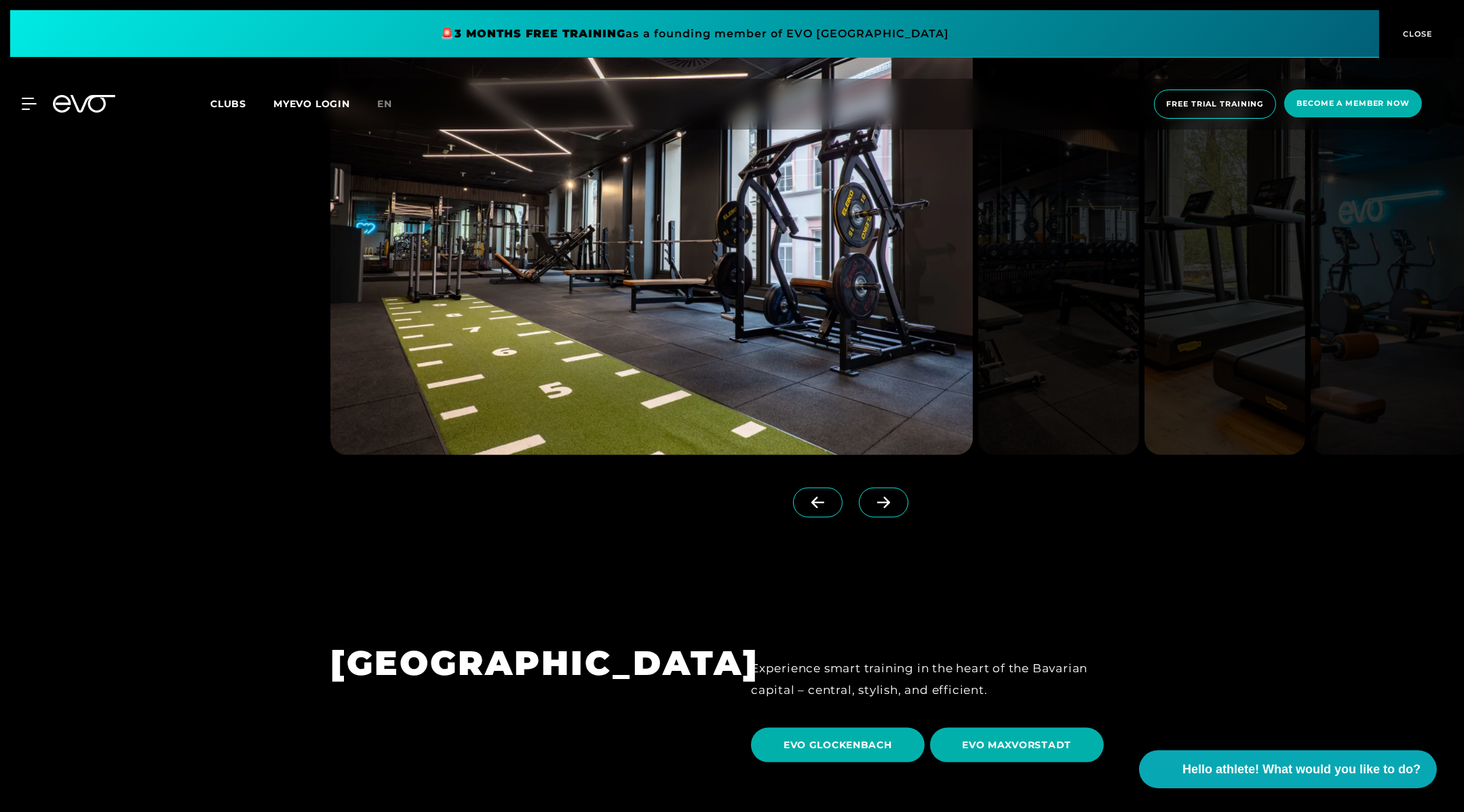
click at [872, 488] on span at bounding box center [883, 502] width 50 height 30
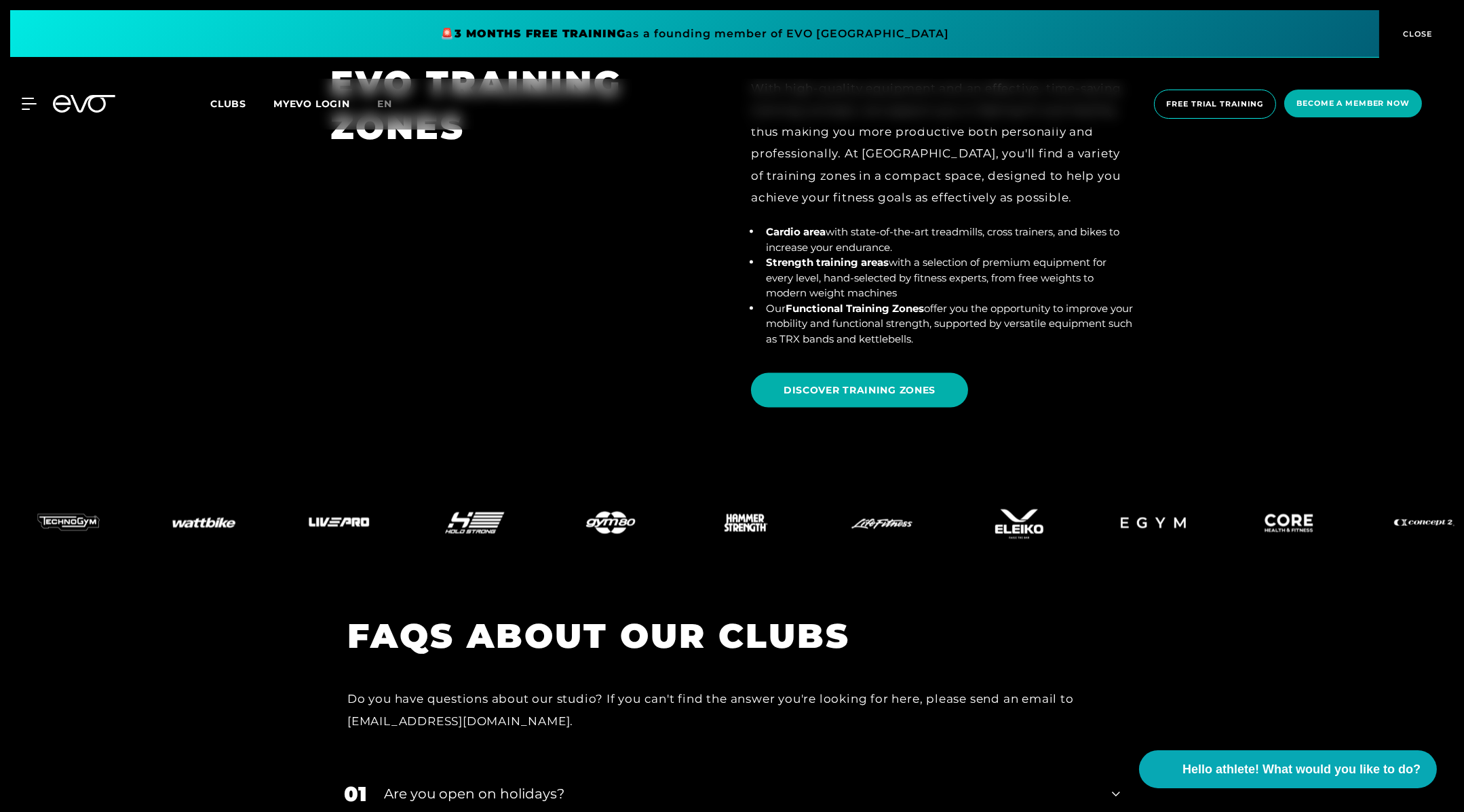
scroll to position [5165, 0]
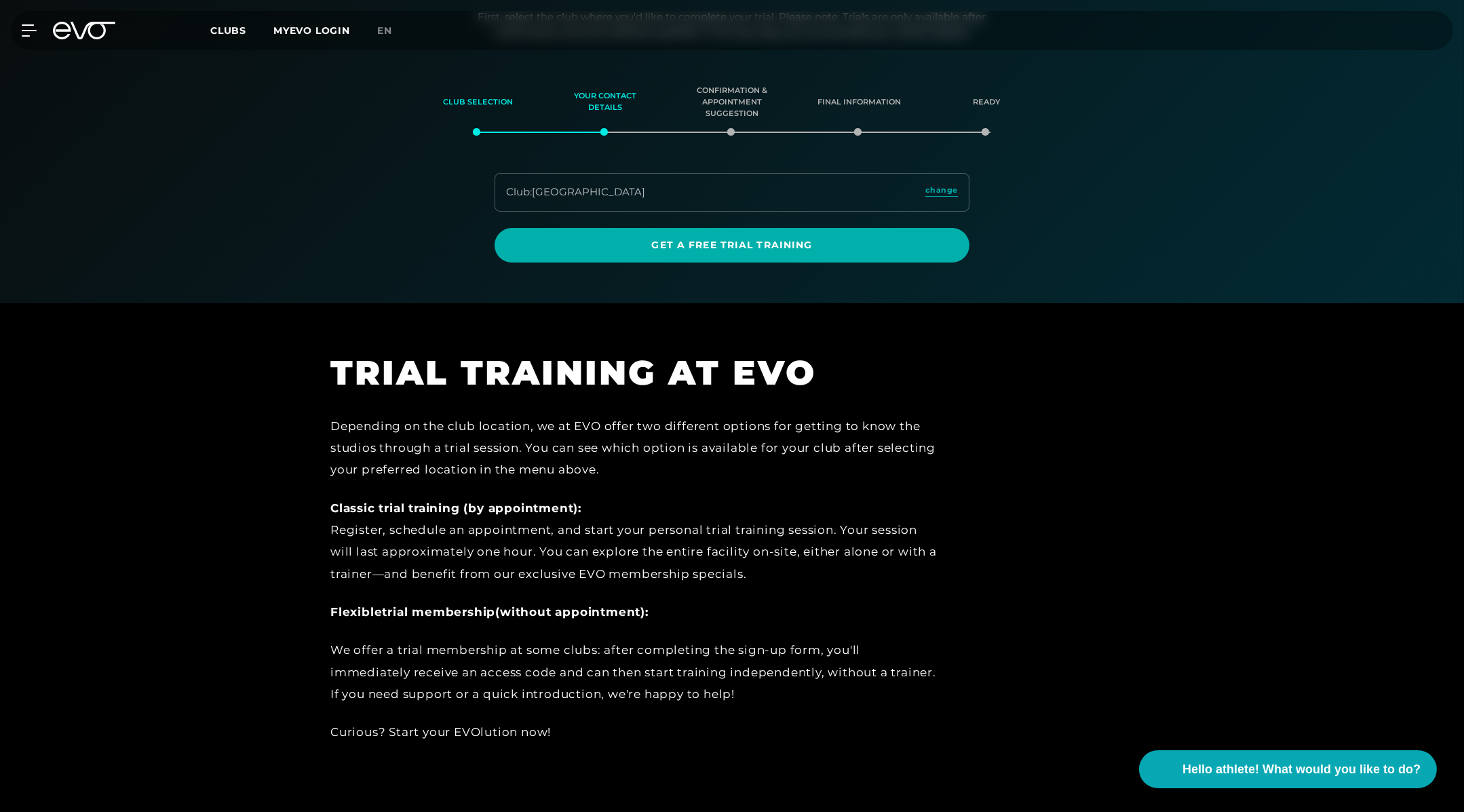
scroll to position [217, 0]
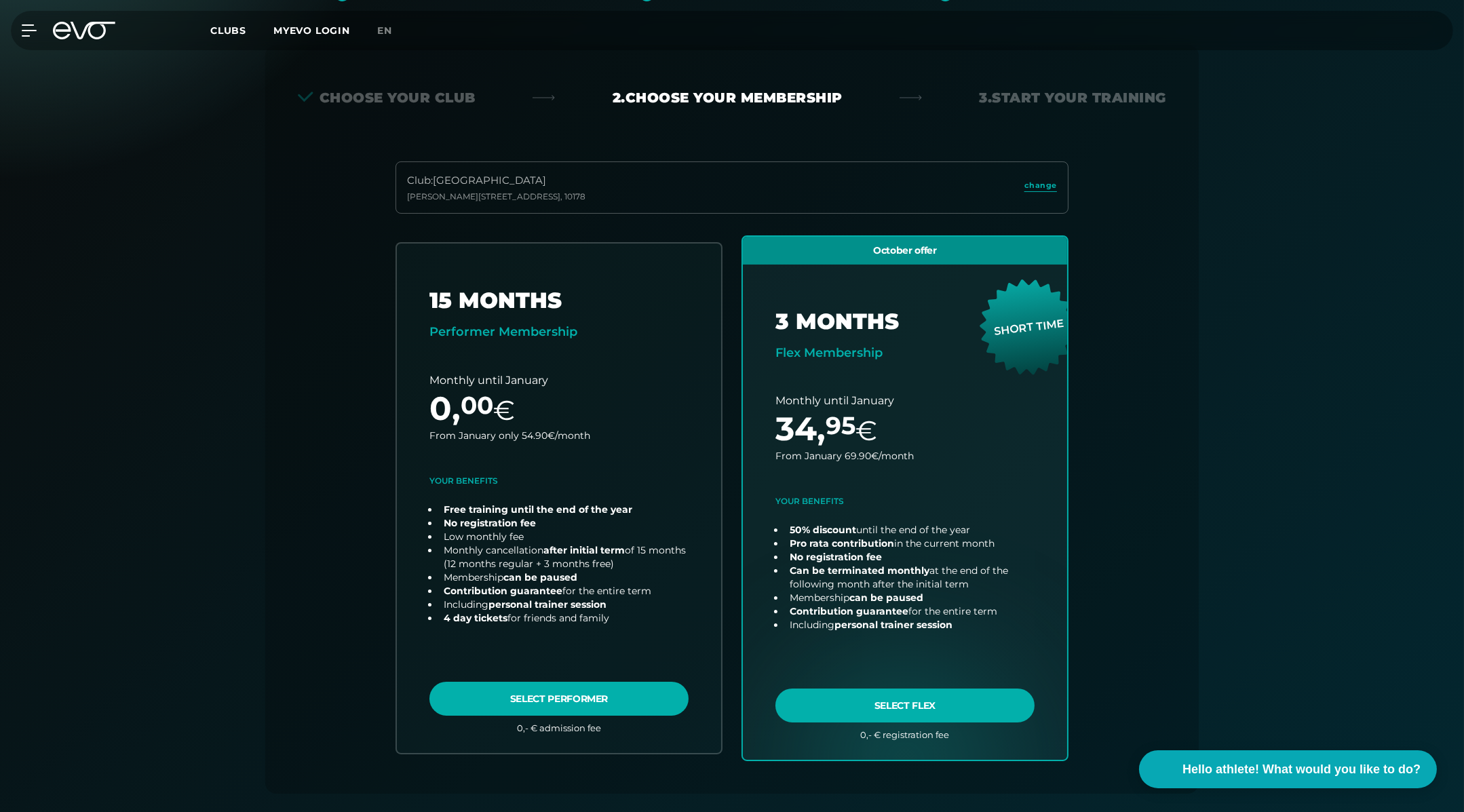
scroll to position [248, 0]
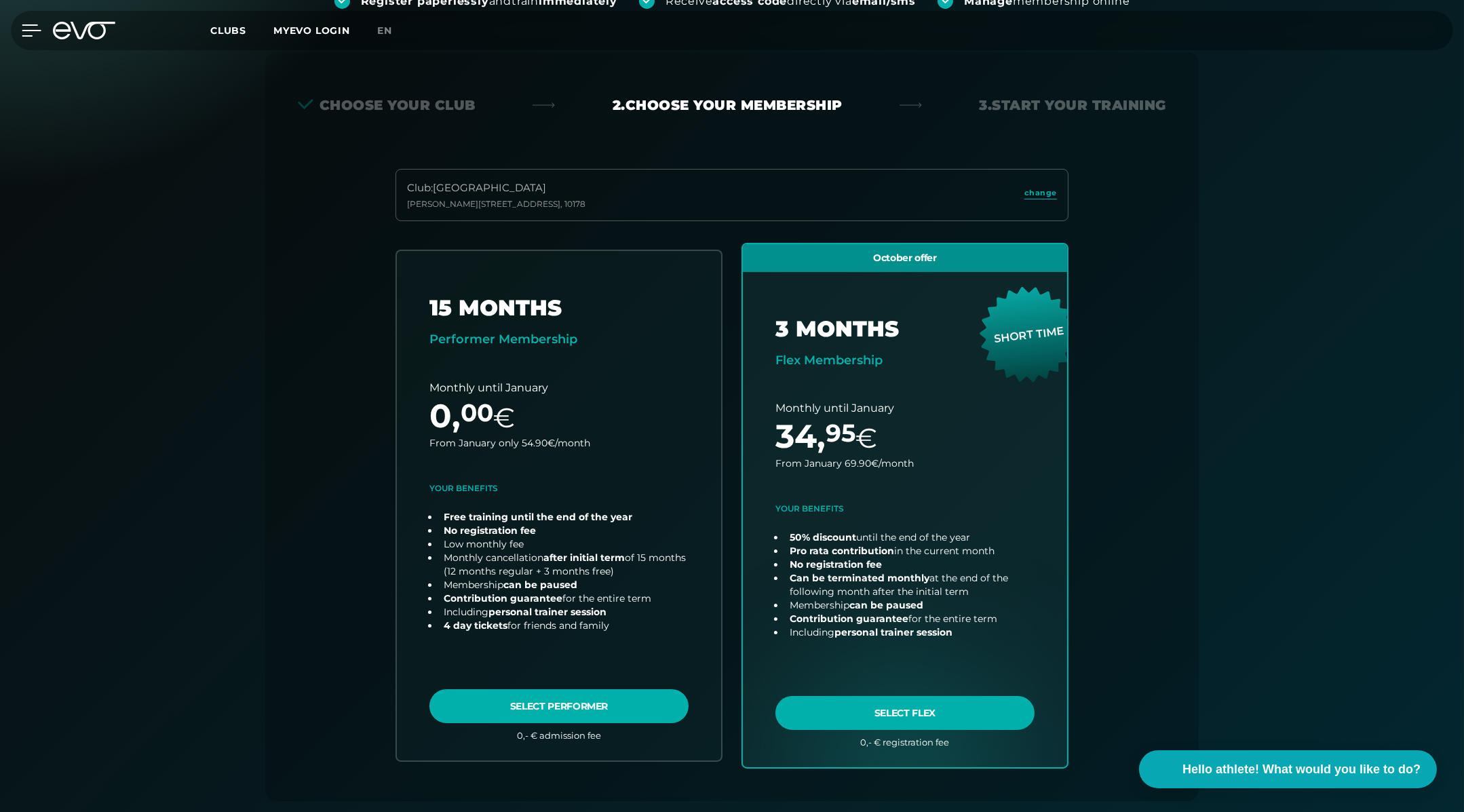
click at [29, 29] on icon at bounding box center [32, 30] width 19 height 12
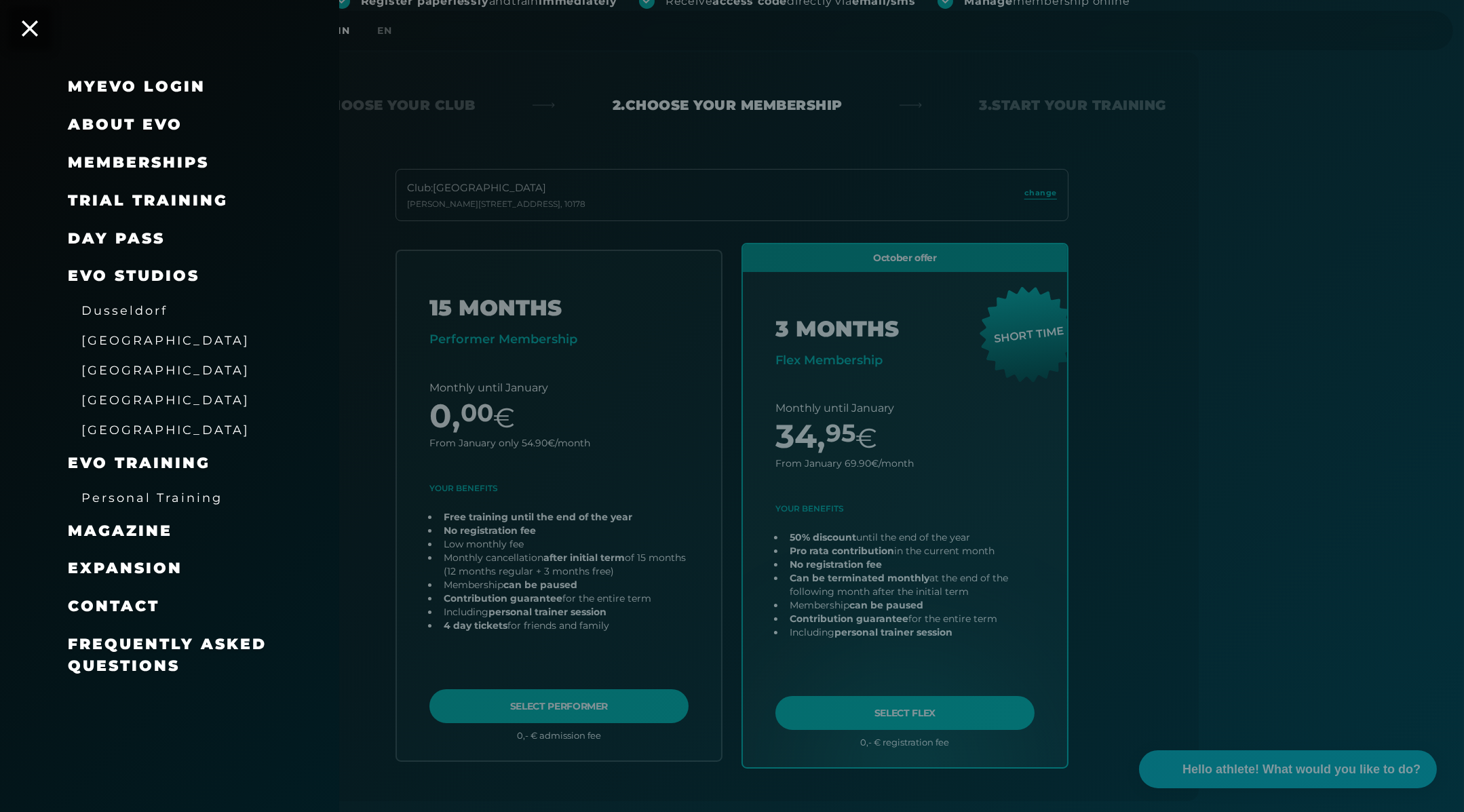
click at [172, 160] on font "Memberships" at bounding box center [138, 162] width 141 height 18
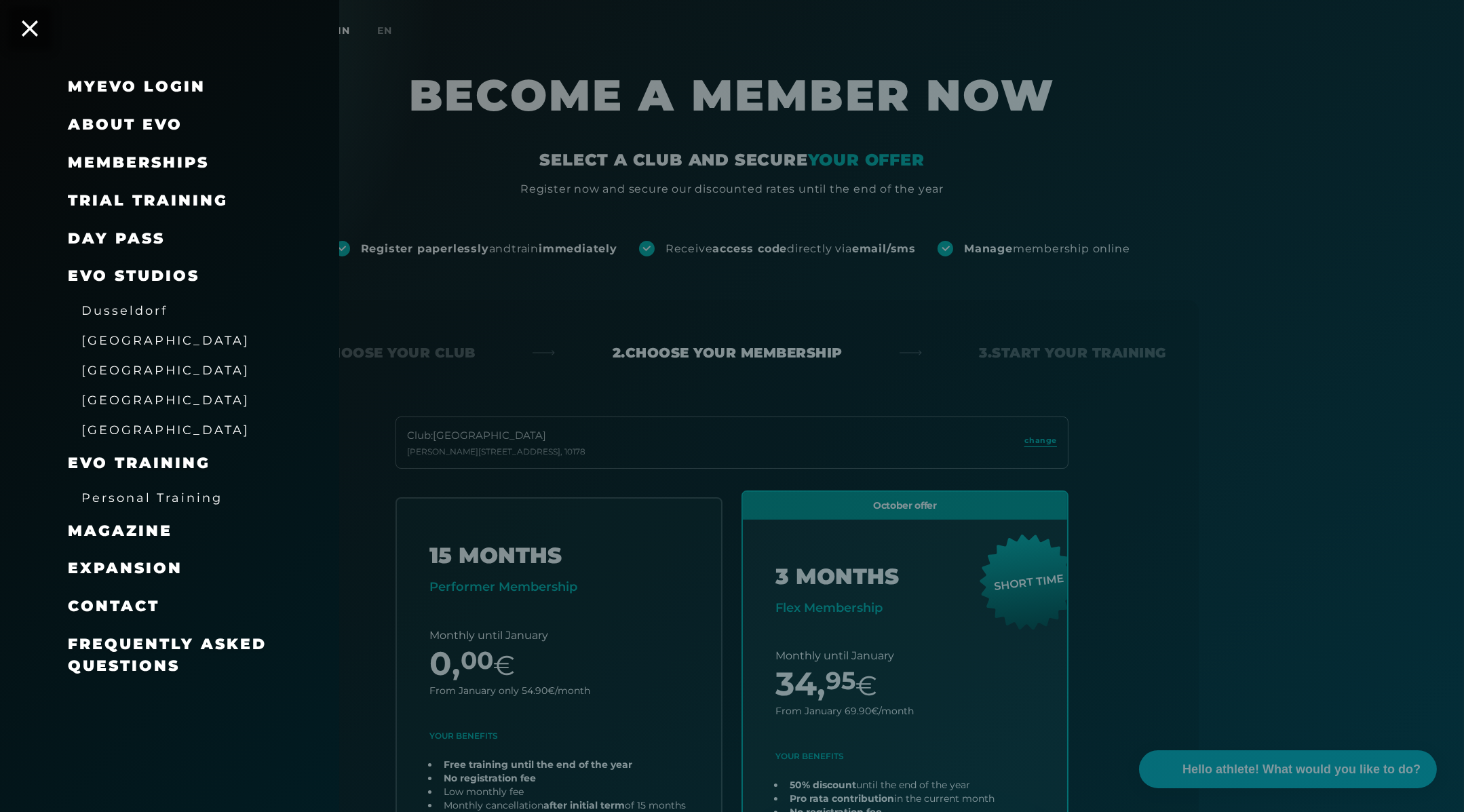
click at [482, 209] on div at bounding box center [732, 406] width 1464 height 812
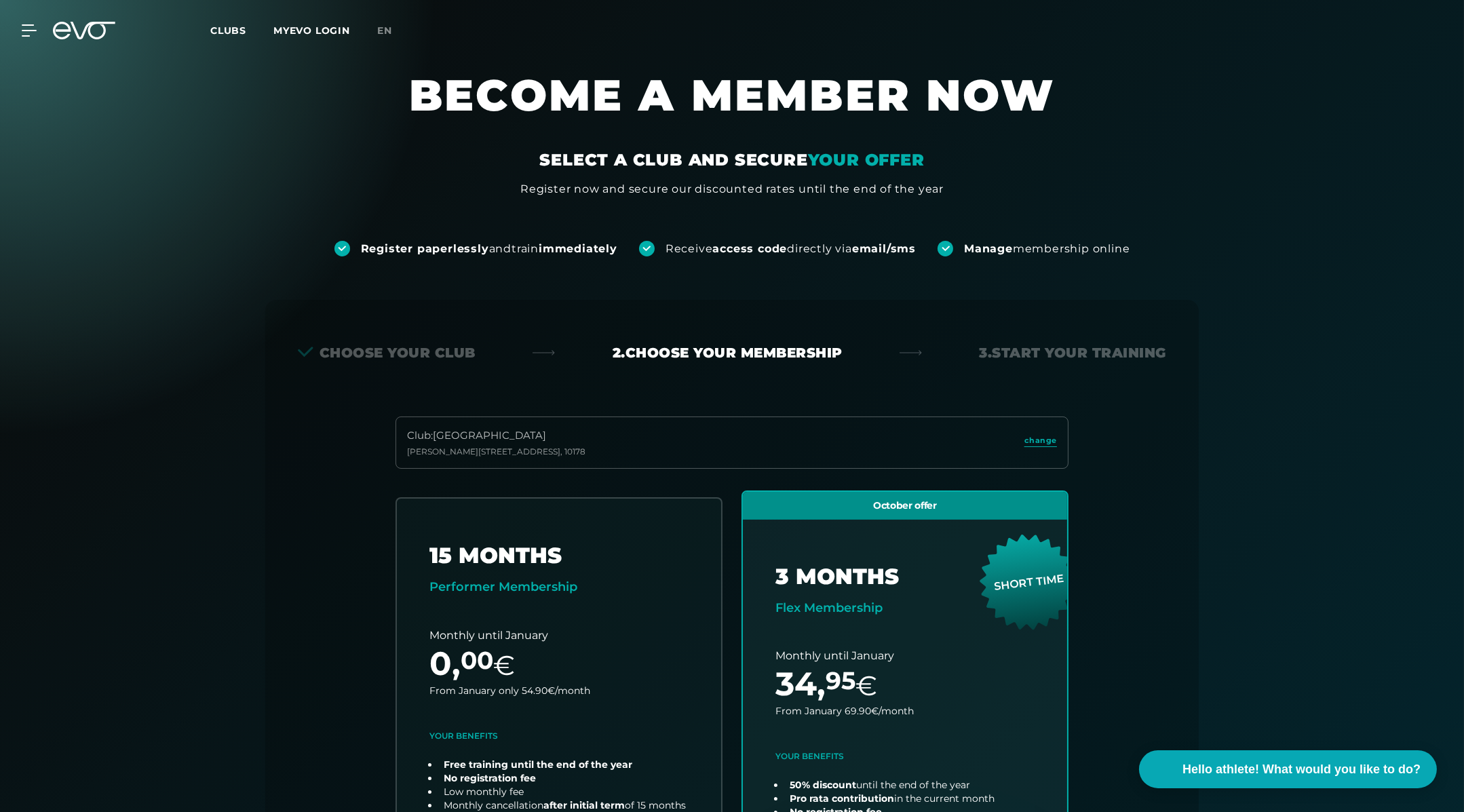
click at [695, 438] on div "Club : Berlin [STREET_ADDRESS][PERSON_NAME]" at bounding box center [732, 442] width 673 height 52
click at [1048, 435] on span "change" at bounding box center [1041, 441] width 33 height 12
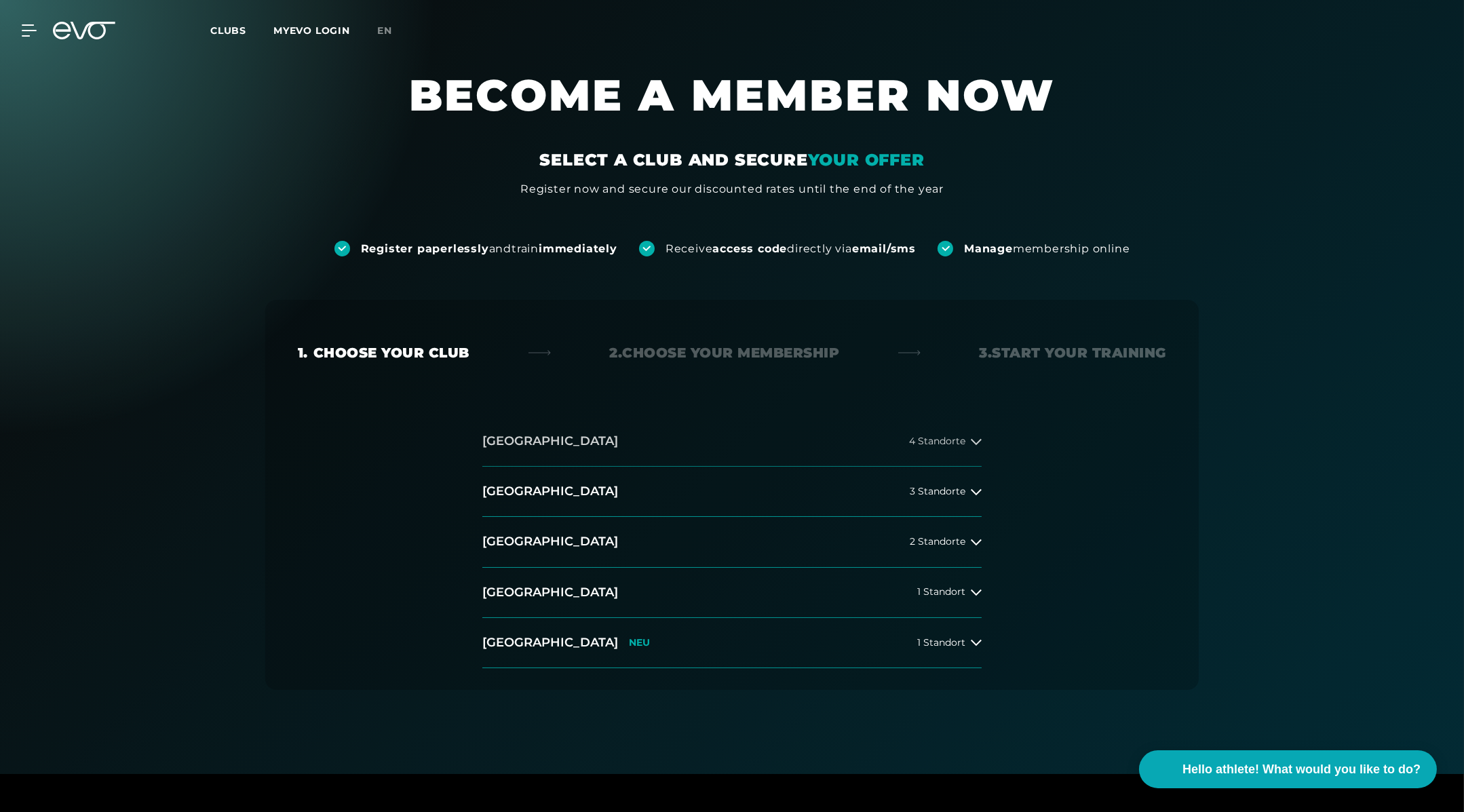
click at [494, 438] on h2 "[GEOGRAPHIC_DATA]" at bounding box center [549, 442] width 135 height 17
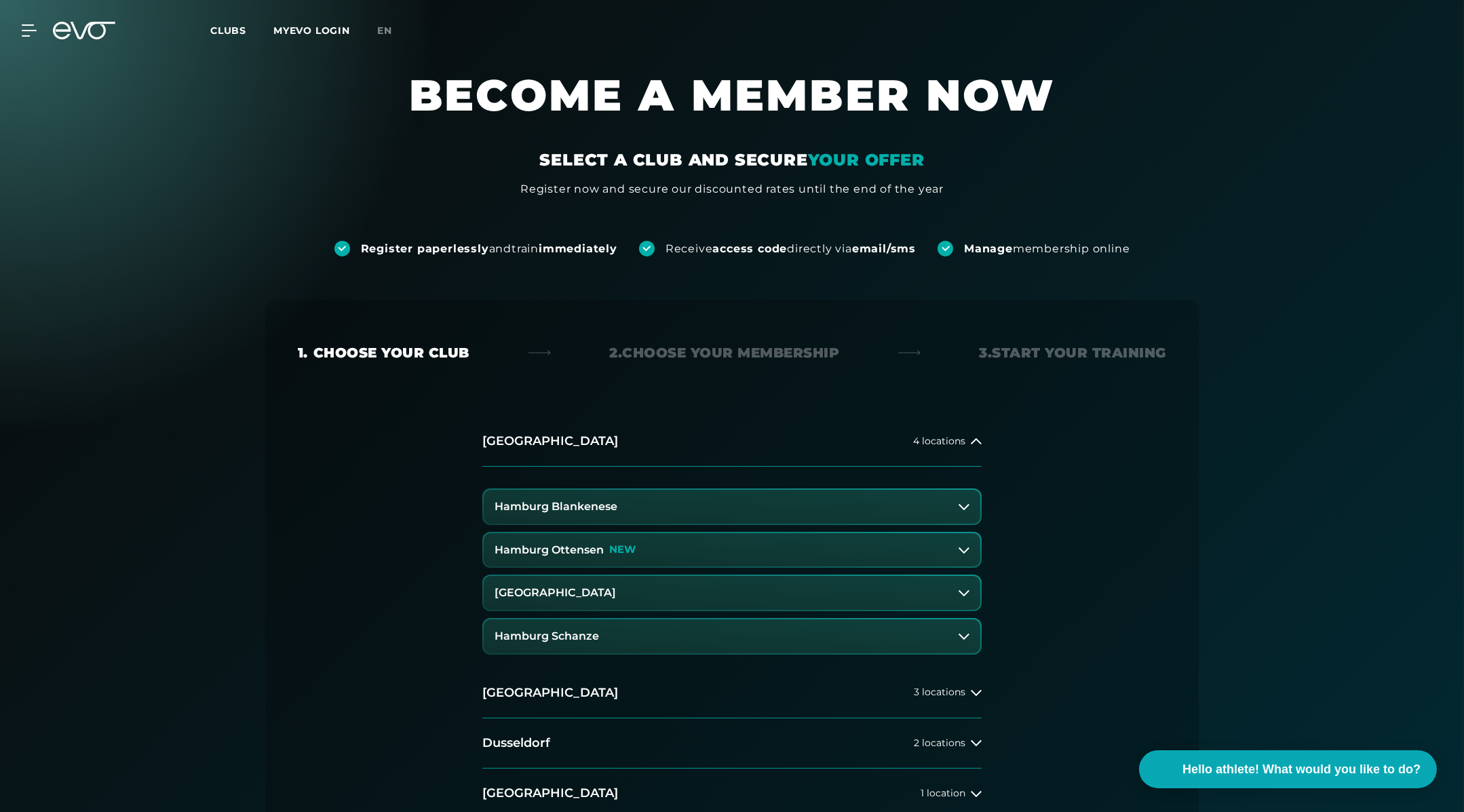
click at [526, 495] on button "Hamburg Blankenese" at bounding box center [732, 506] width 496 height 34
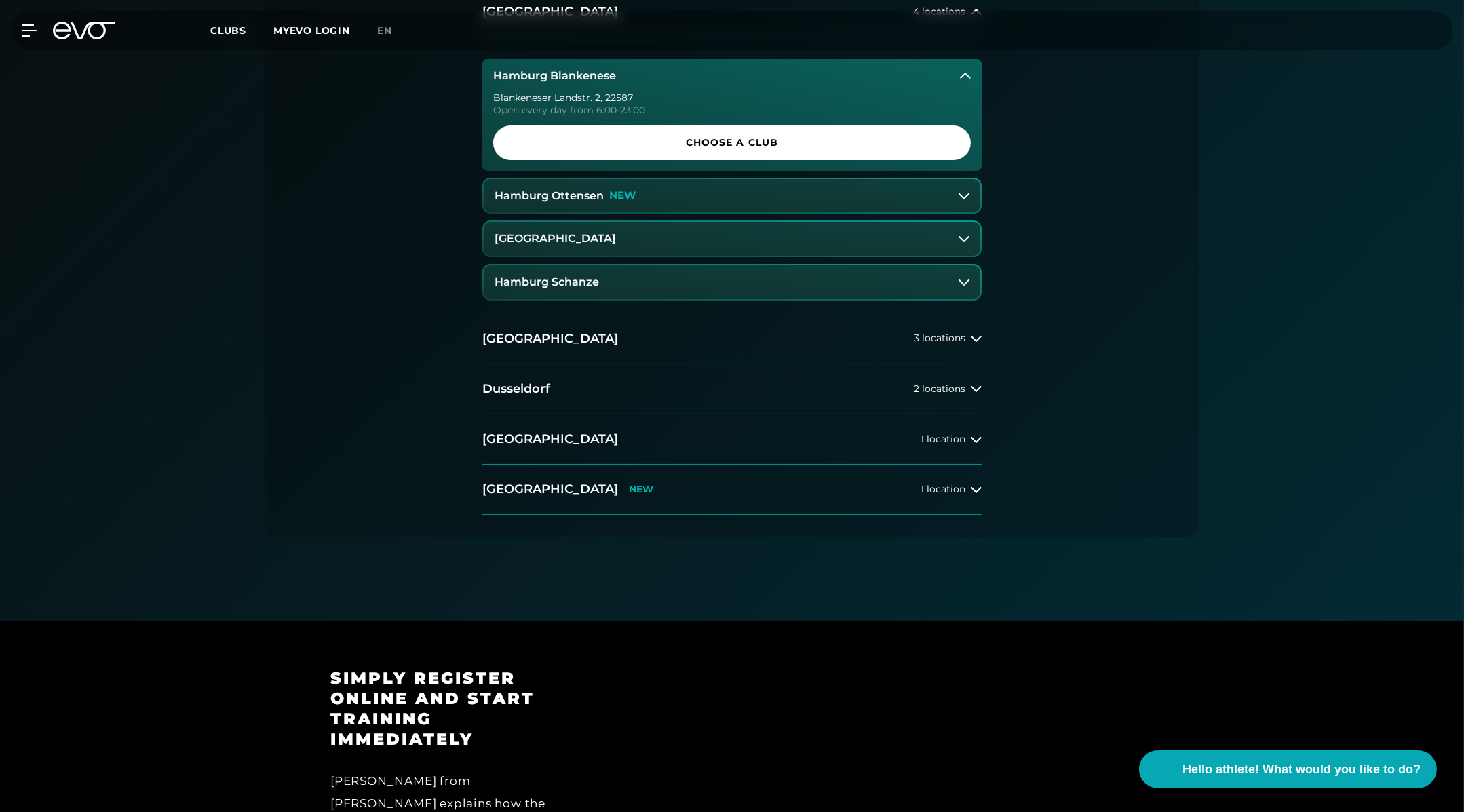
scroll to position [340, 0]
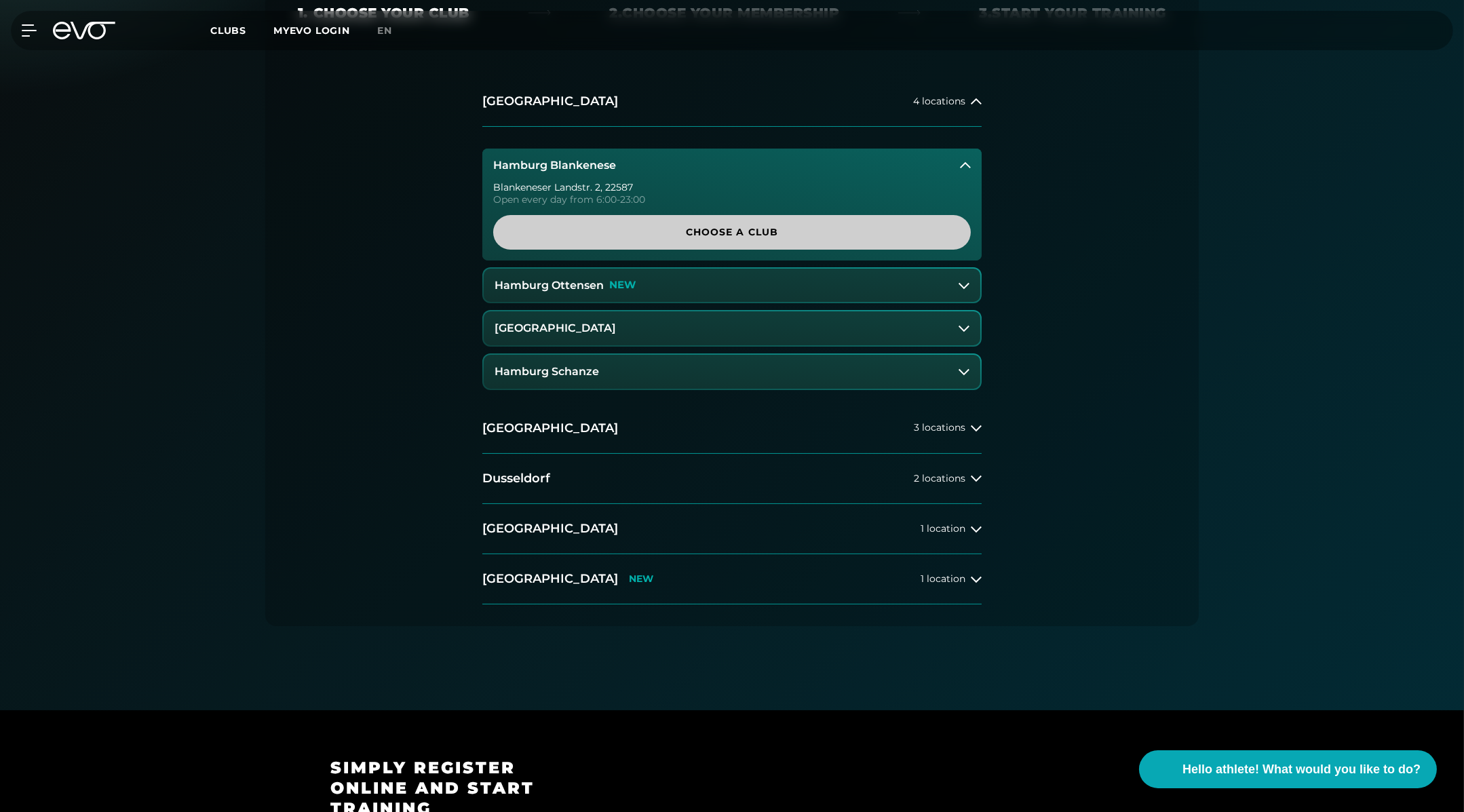
click at [751, 241] on span "Choose a club" at bounding box center [732, 232] width 477 height 35
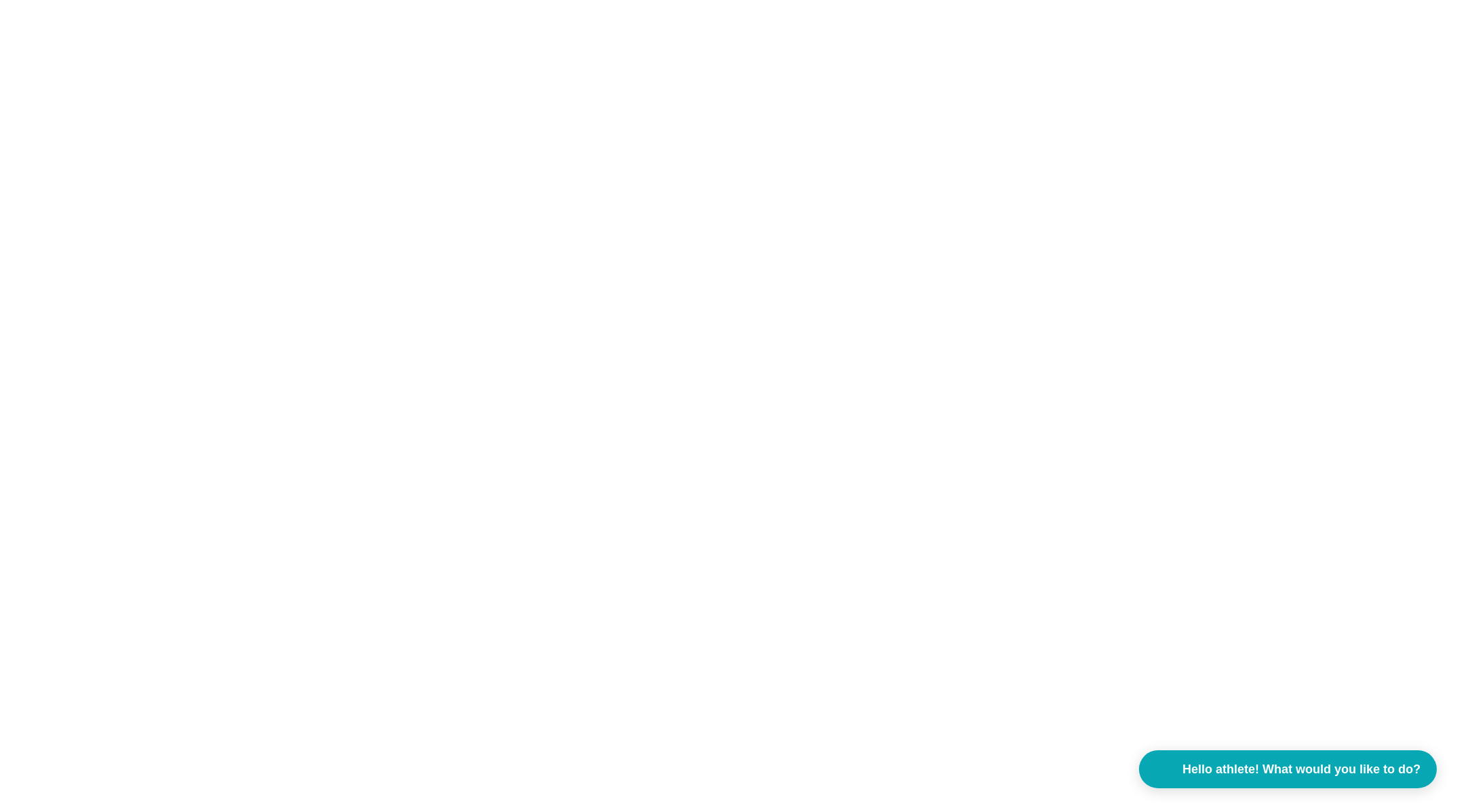
scroll to position [0, 0]
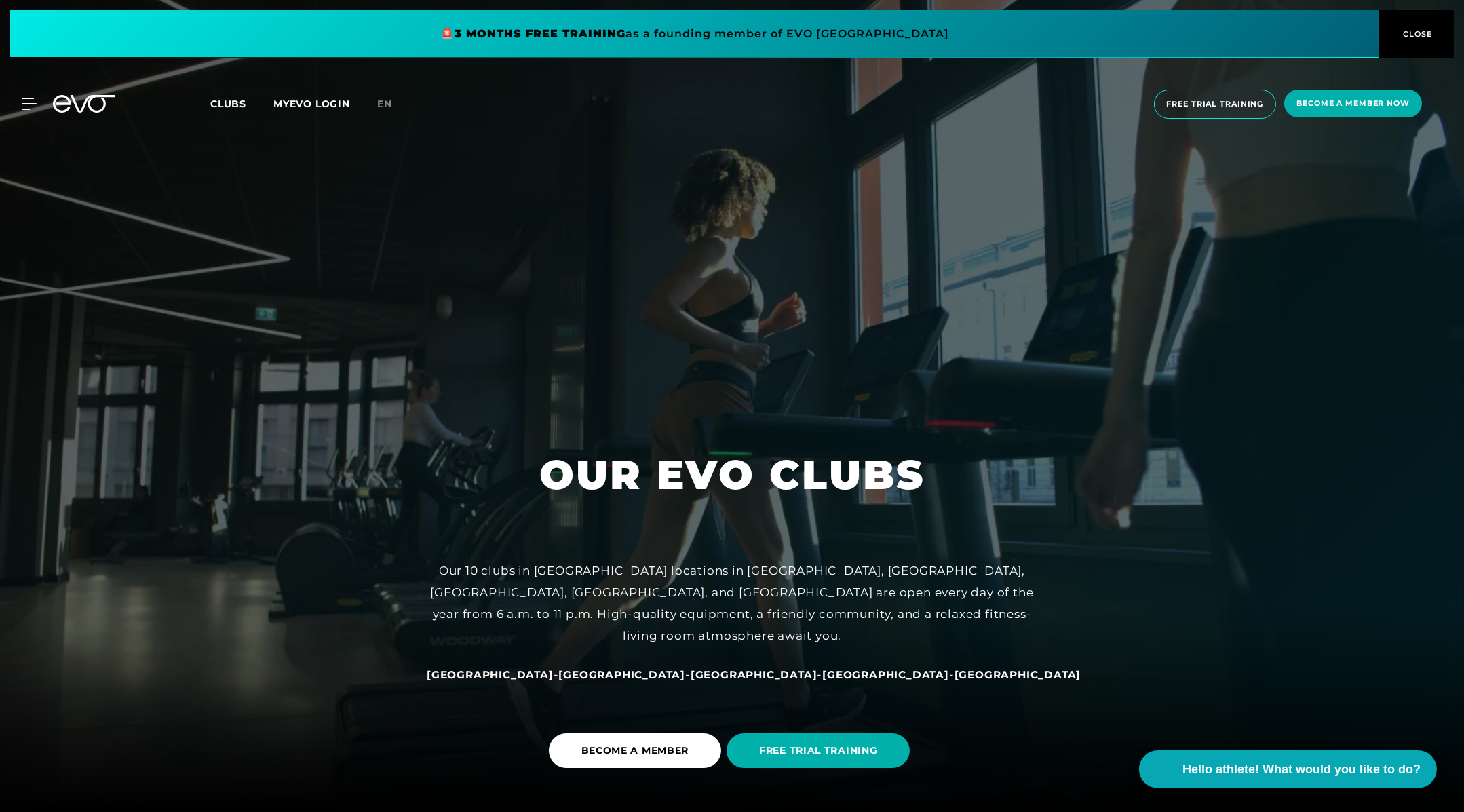
click at [226, 108] on font "Clubs" at bounding box center [228, 104] width 36 height 12
click at [29, 106] on icon at bounding box center [32, 104] width 19 height 12
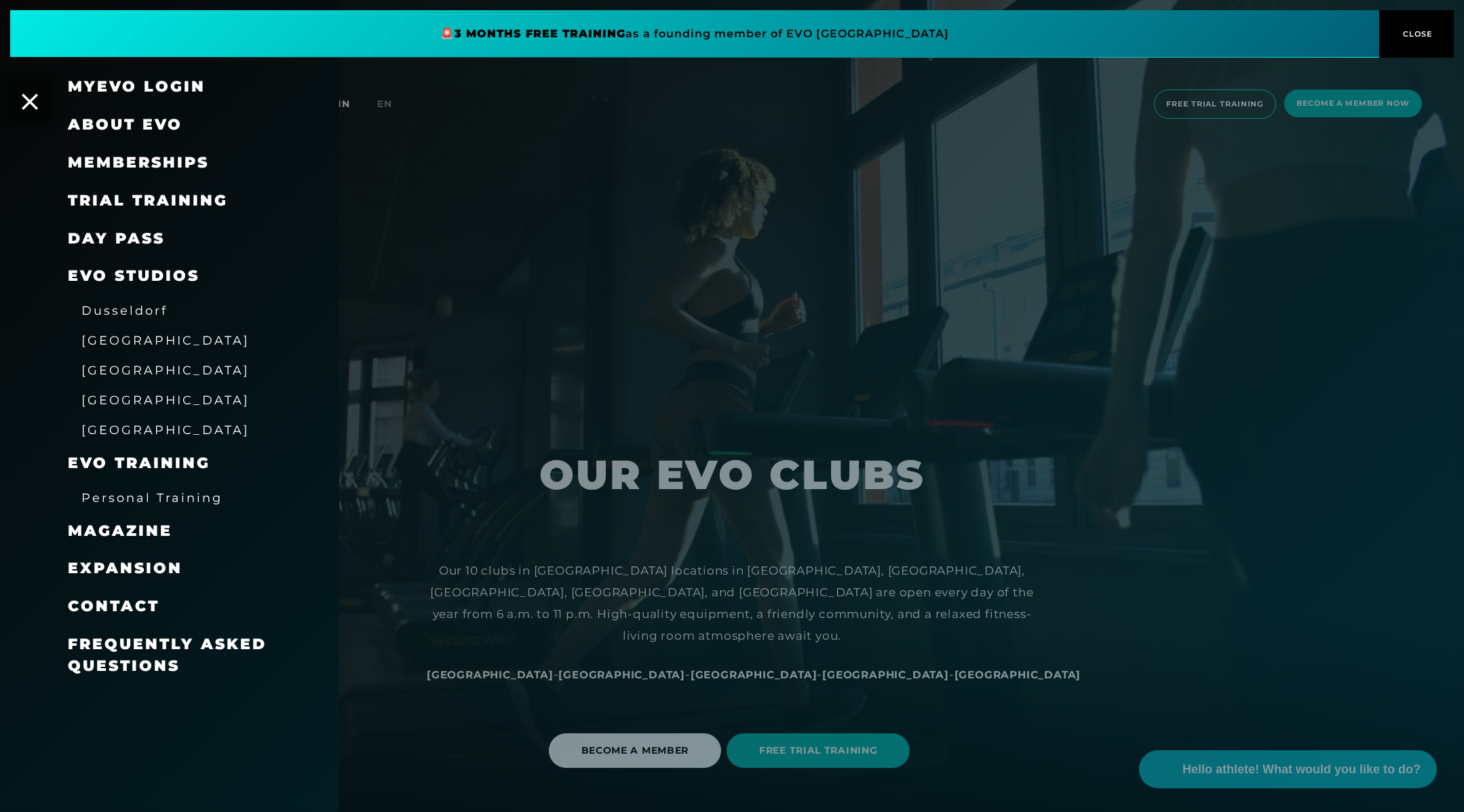
click at [131, 160] on font "Memberships" at bounding box center [138, 162] width 141 height 18
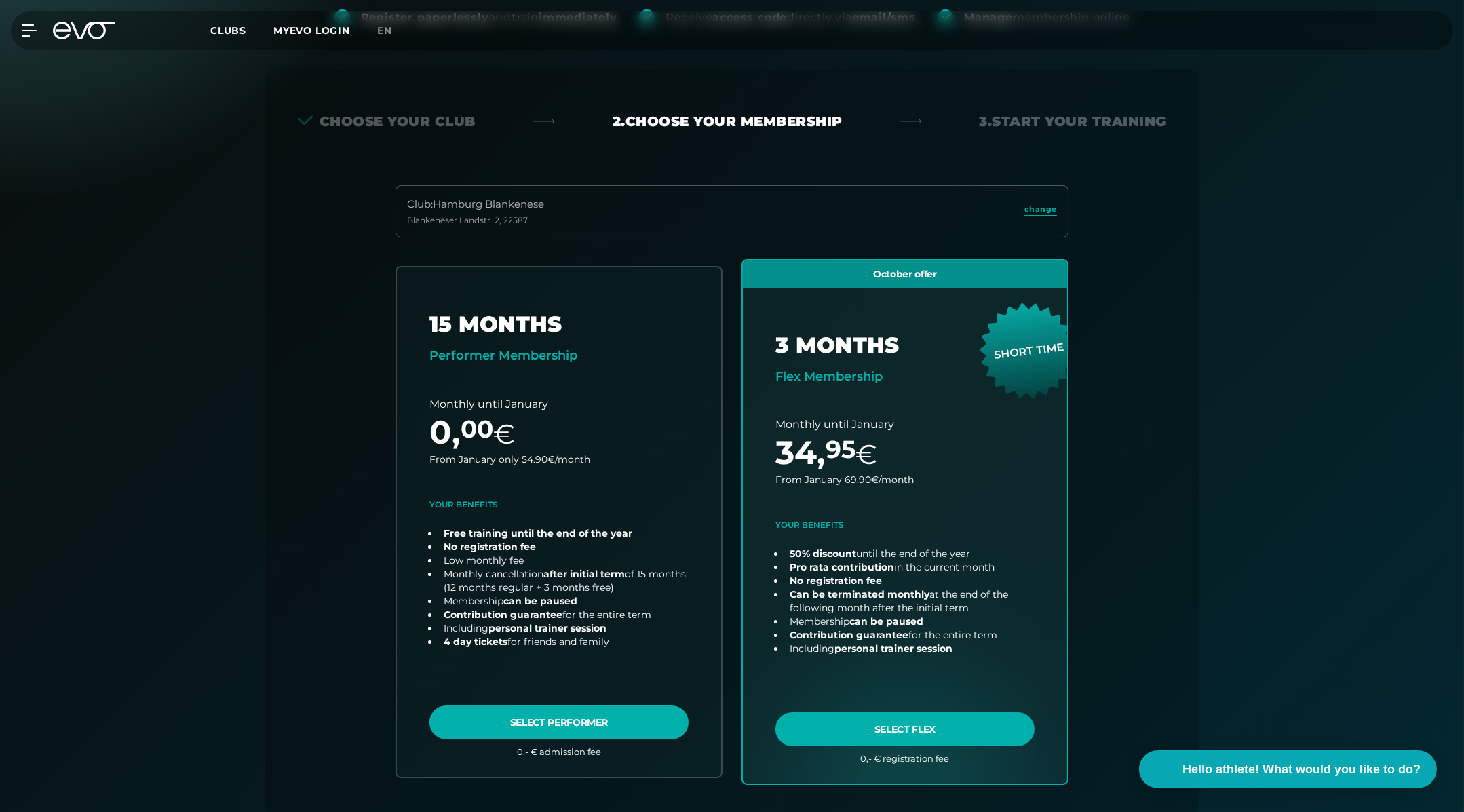
scroll to position [214, 0]
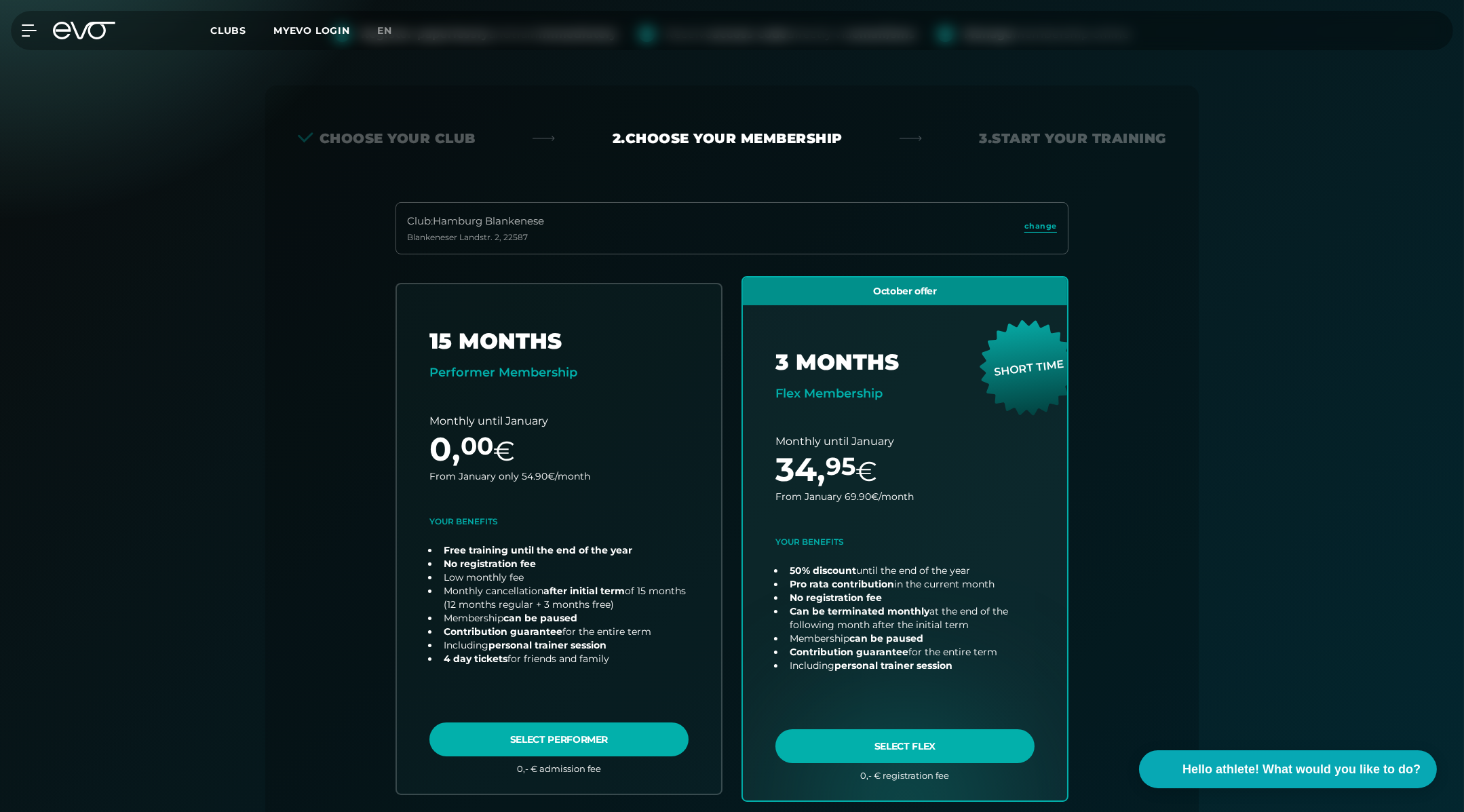
click at [541, 232] on div "[STREET_ADDRESS]" at bounding box center [475, 237] width 137 height 11
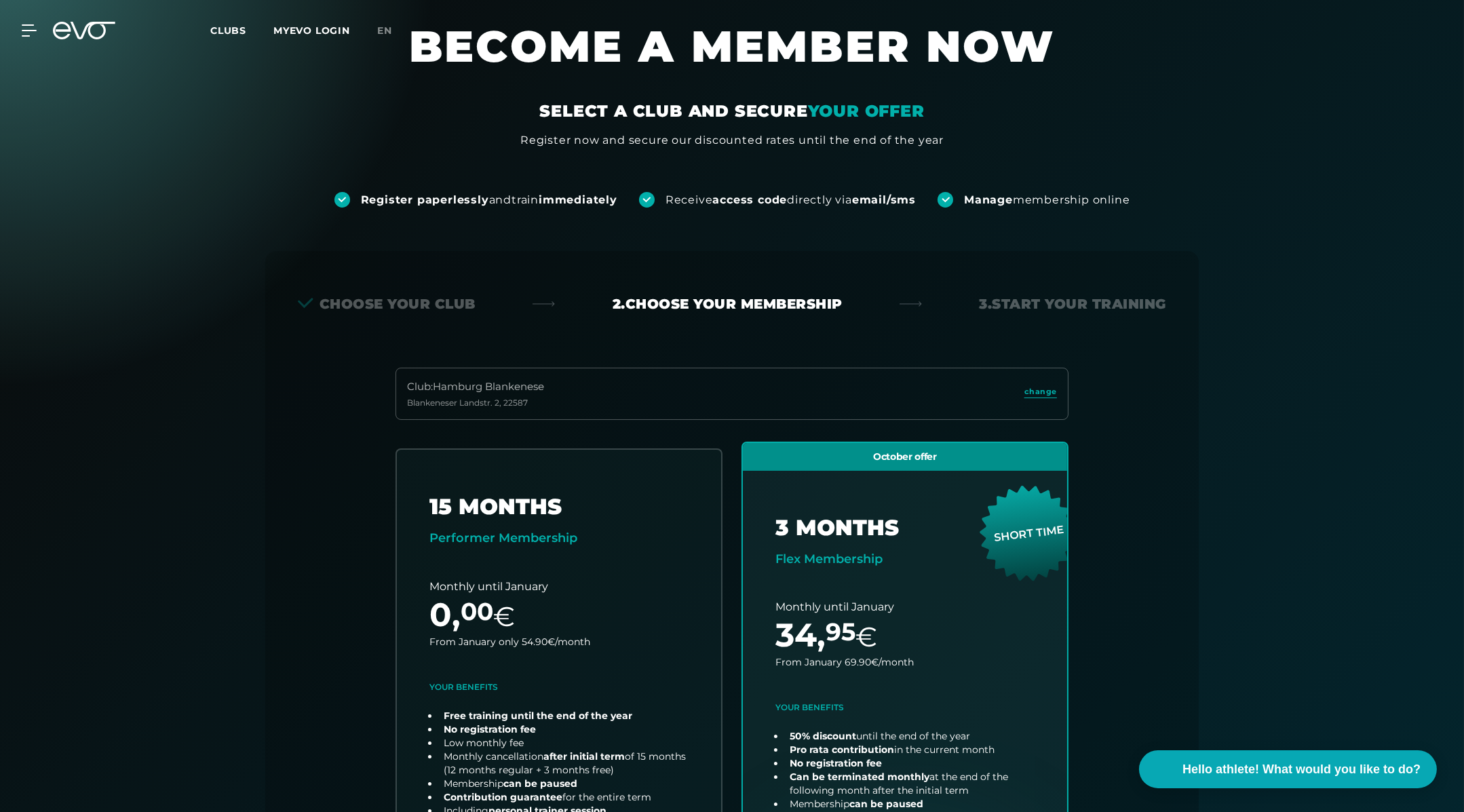
scroll to position [0, 0]
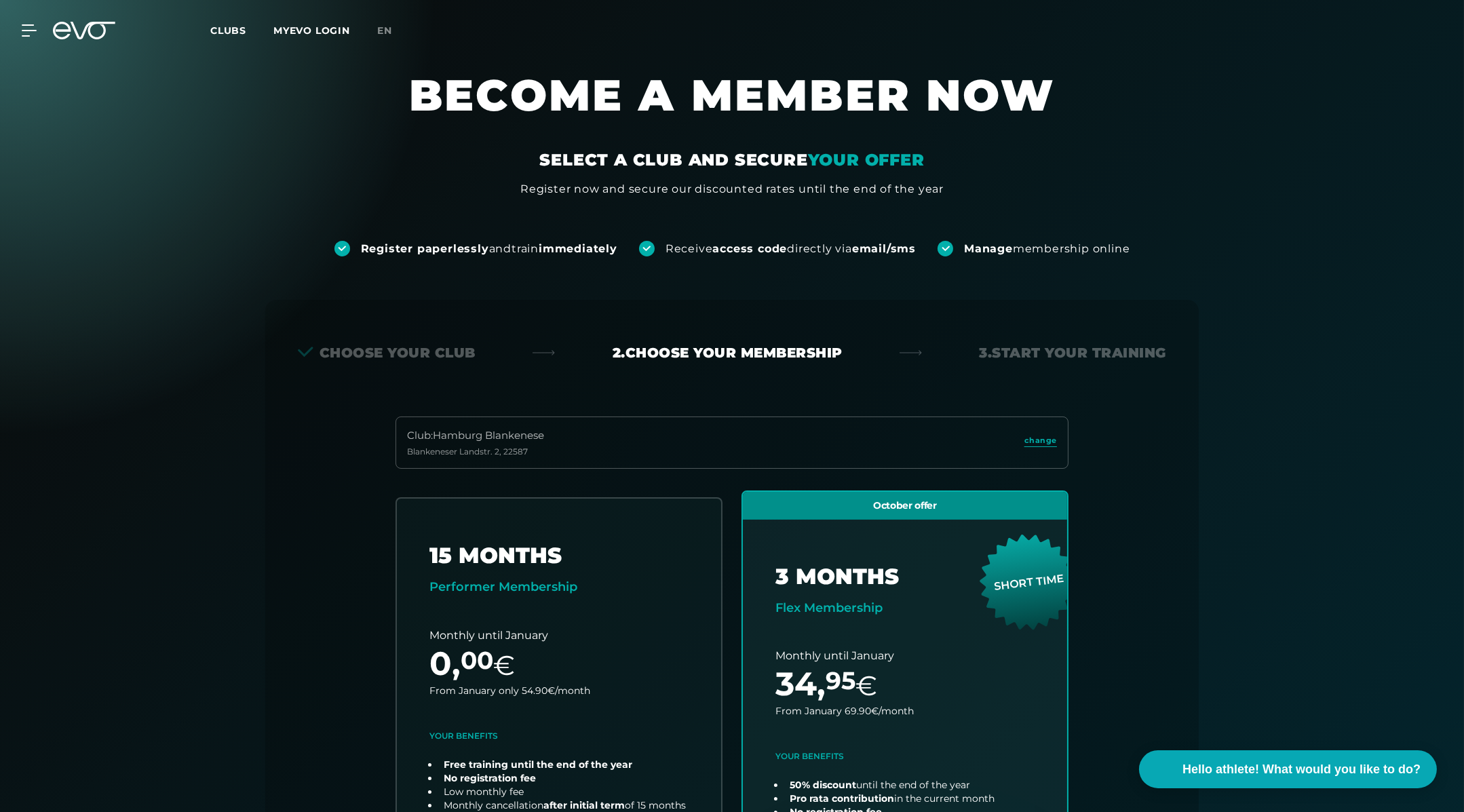
click at [51, 36] on div at bounding box center [84, 31] width 79 height 17
click at [31, 31] on icon at bounding box center [32, 30] width 19 height 12
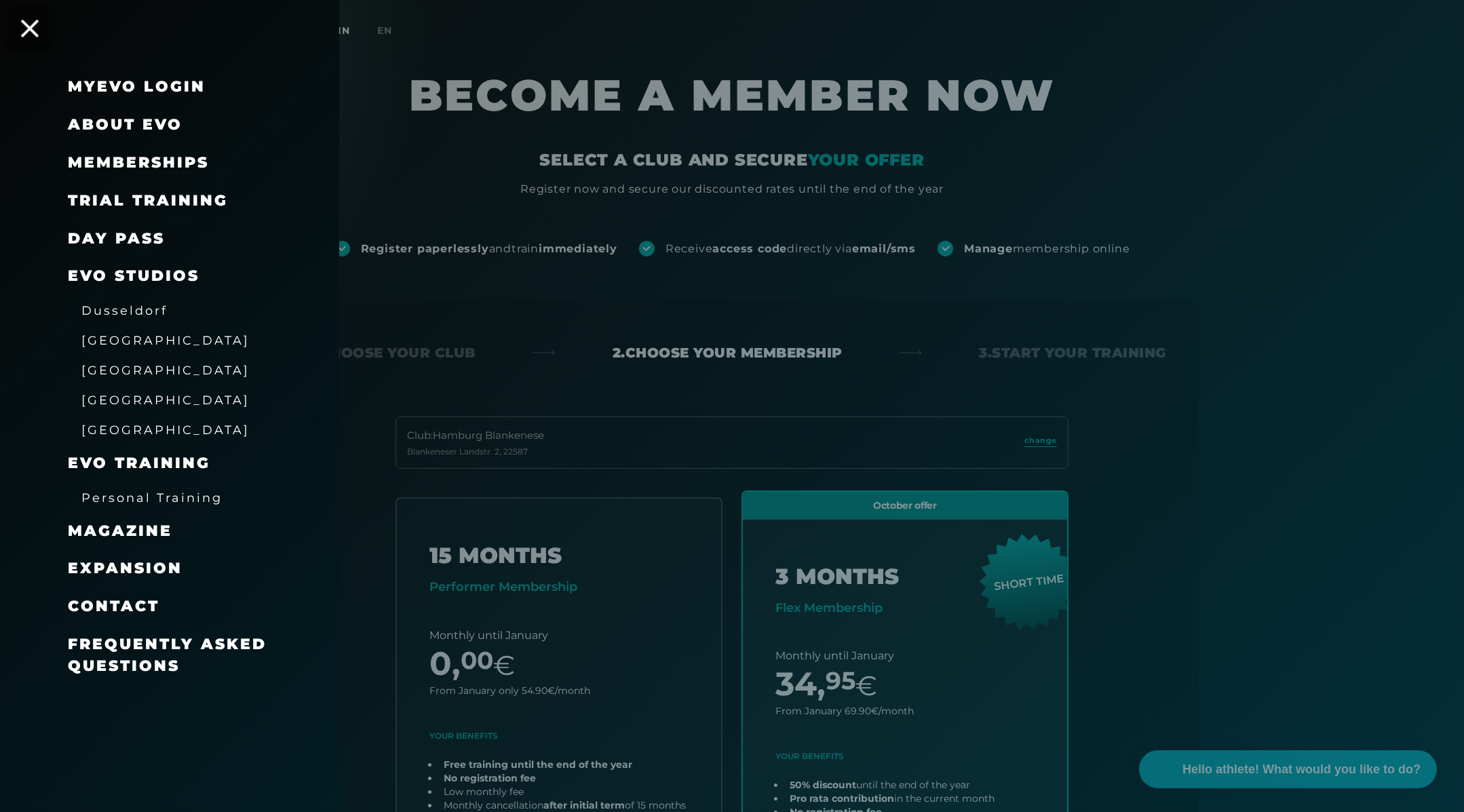
click at [21, 24] on icon at bounding box center [30, 28] width 17 height 17
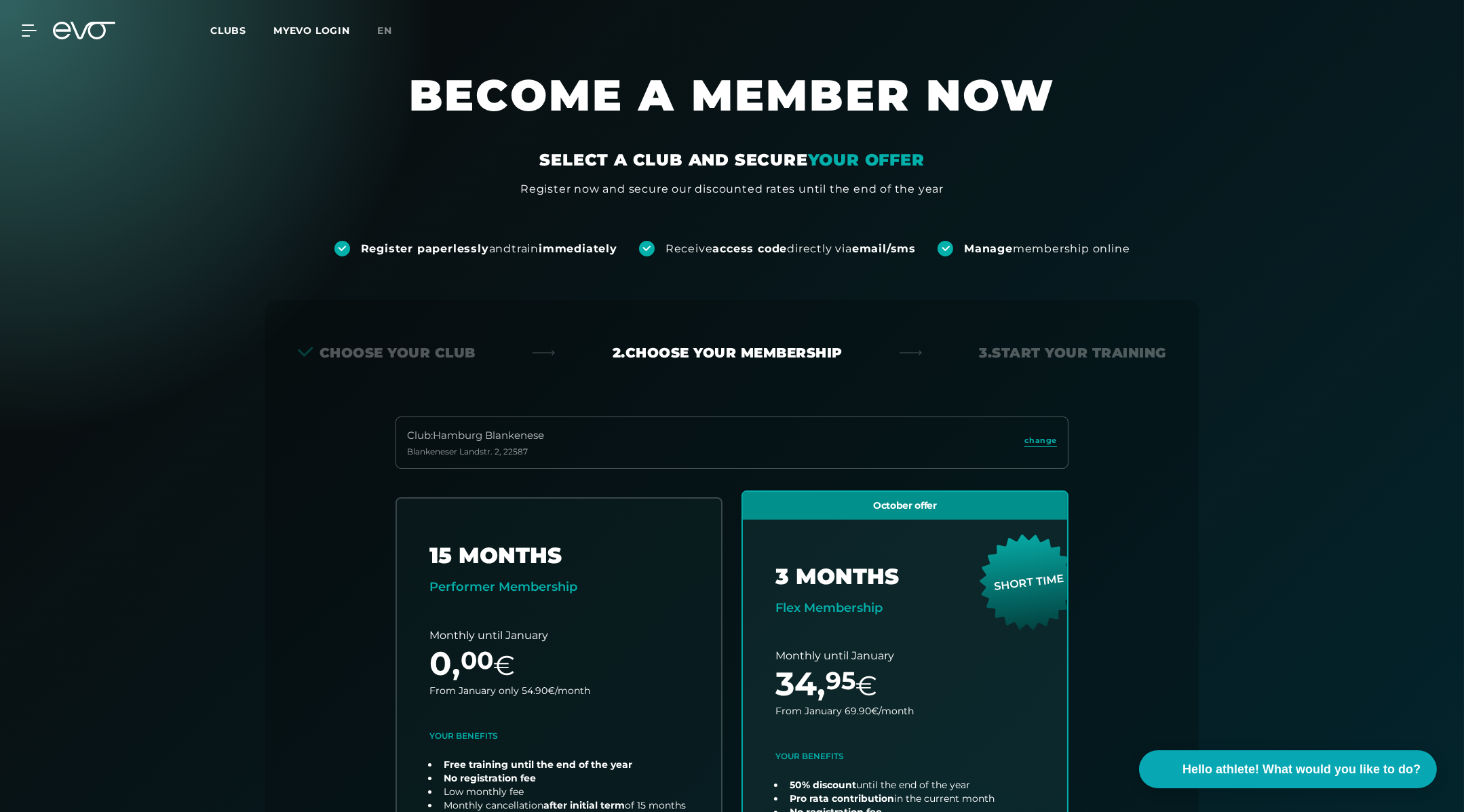
click at [66, 31] on icon at bounding box center [61, 31] width 17 height 17
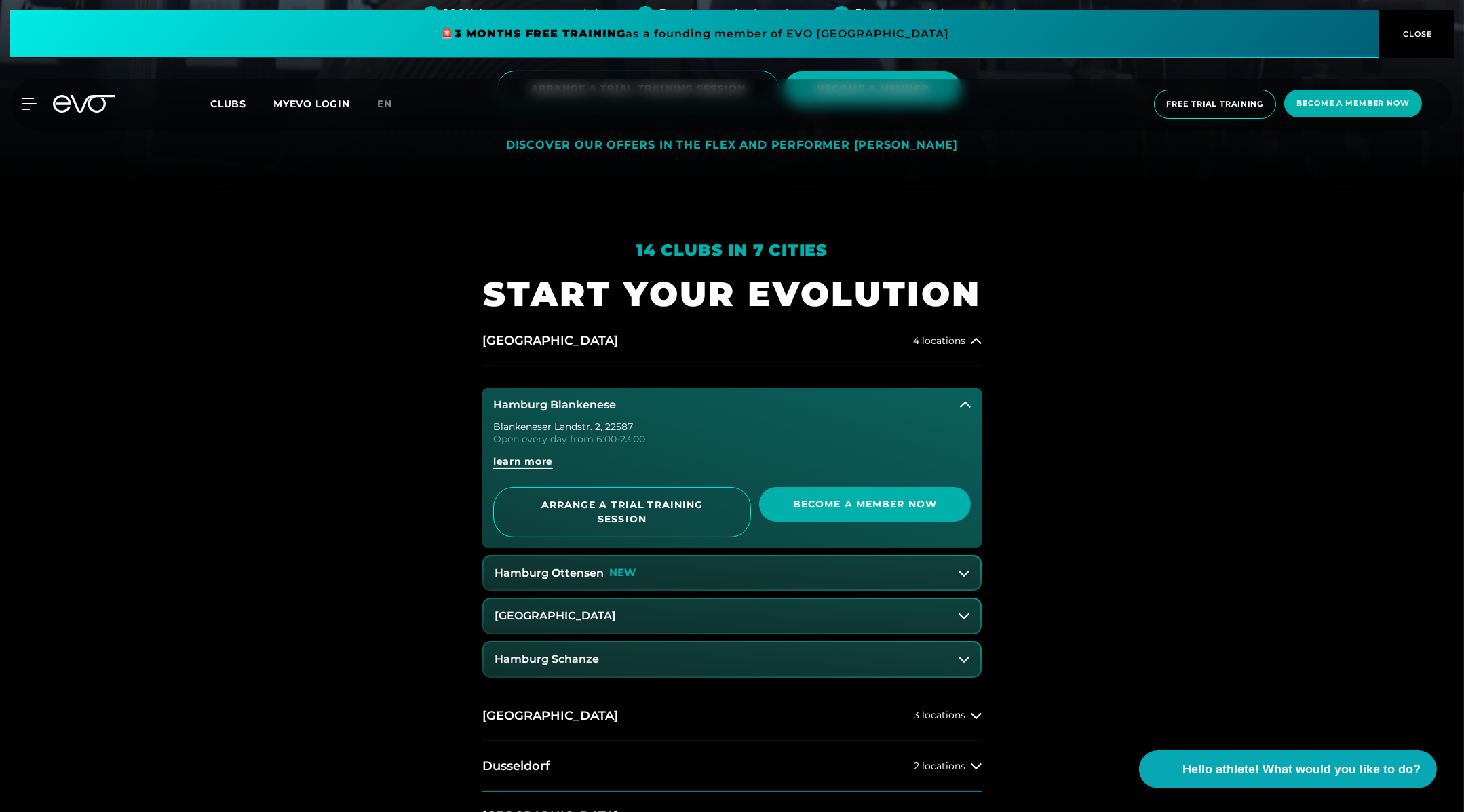
scroll to position [621, 0]
click at [25, 107] on icon at bounding box center [32, 103] width 19 height 11
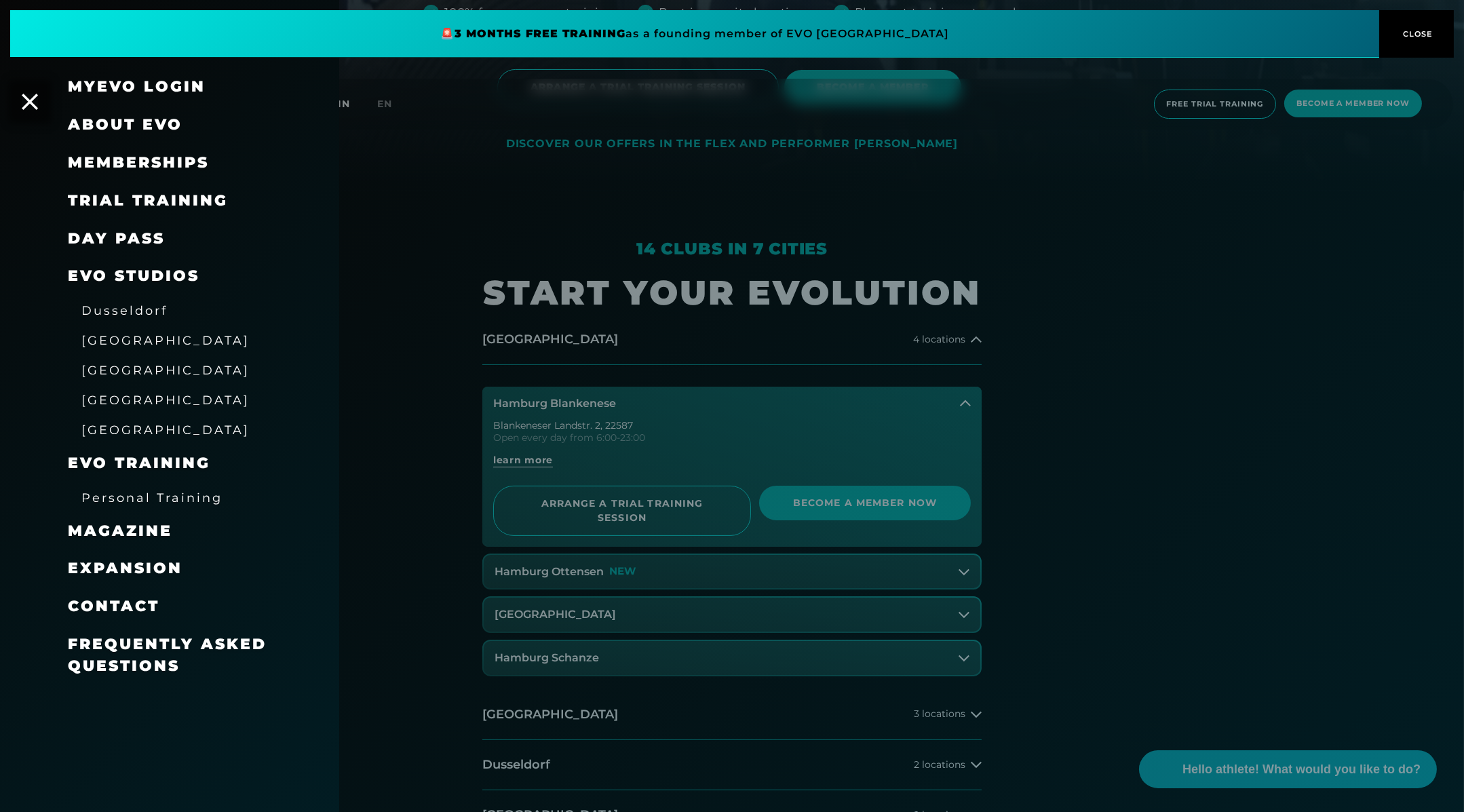
click at [168, 158] on font "Memberships" at bounding box center [138, 162] width 141 height 18
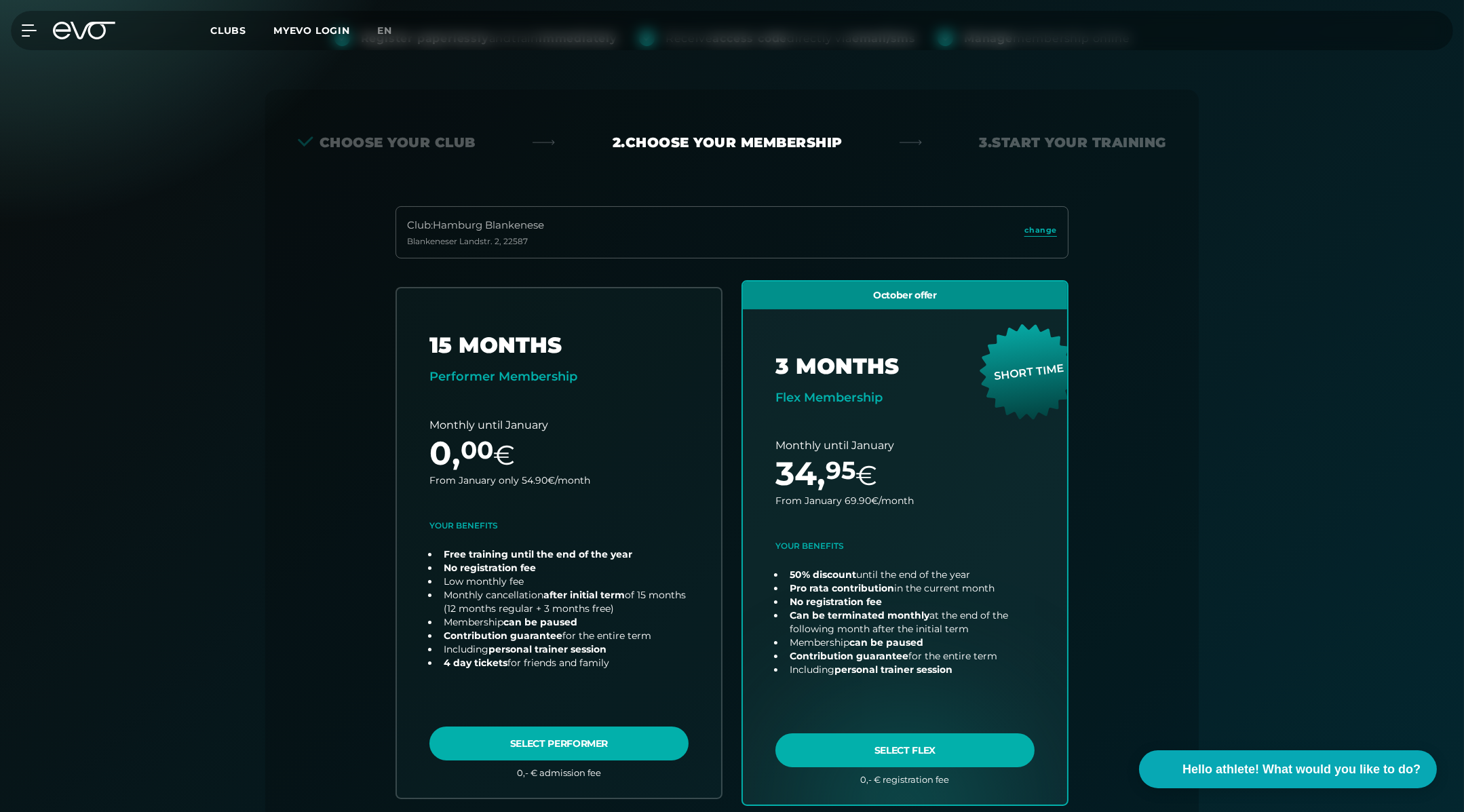
scroll to position [139, 0]
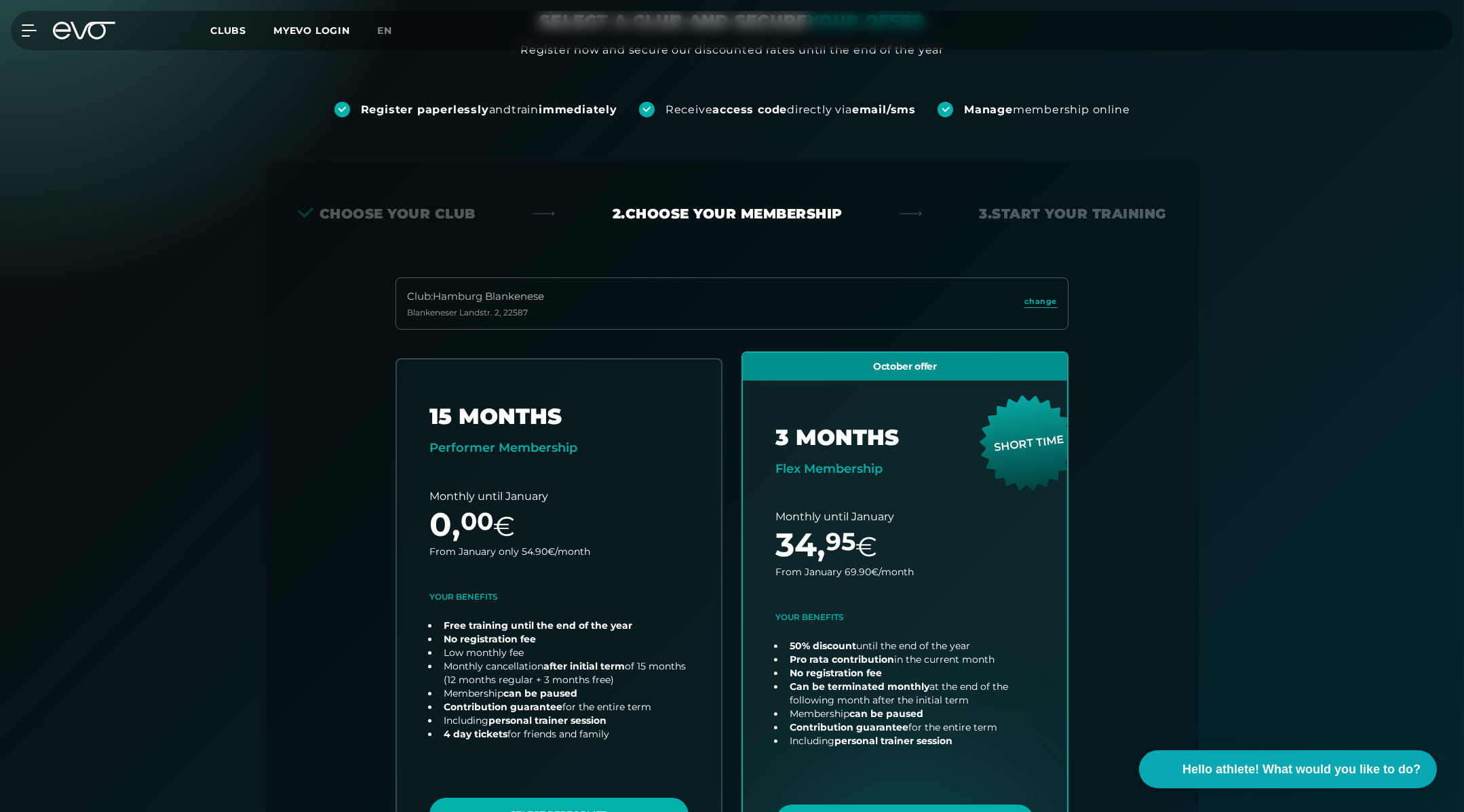
click at [489, 106] on font "and" at bounding box center [499, 108] width 22 height 12
copy div "Register paperlessly and train immediately"
click at [922, 112] on div "Register paperlessly and train immediately Receive access code directly via ema…" at bounding box center [732, 109] width 796 height 15
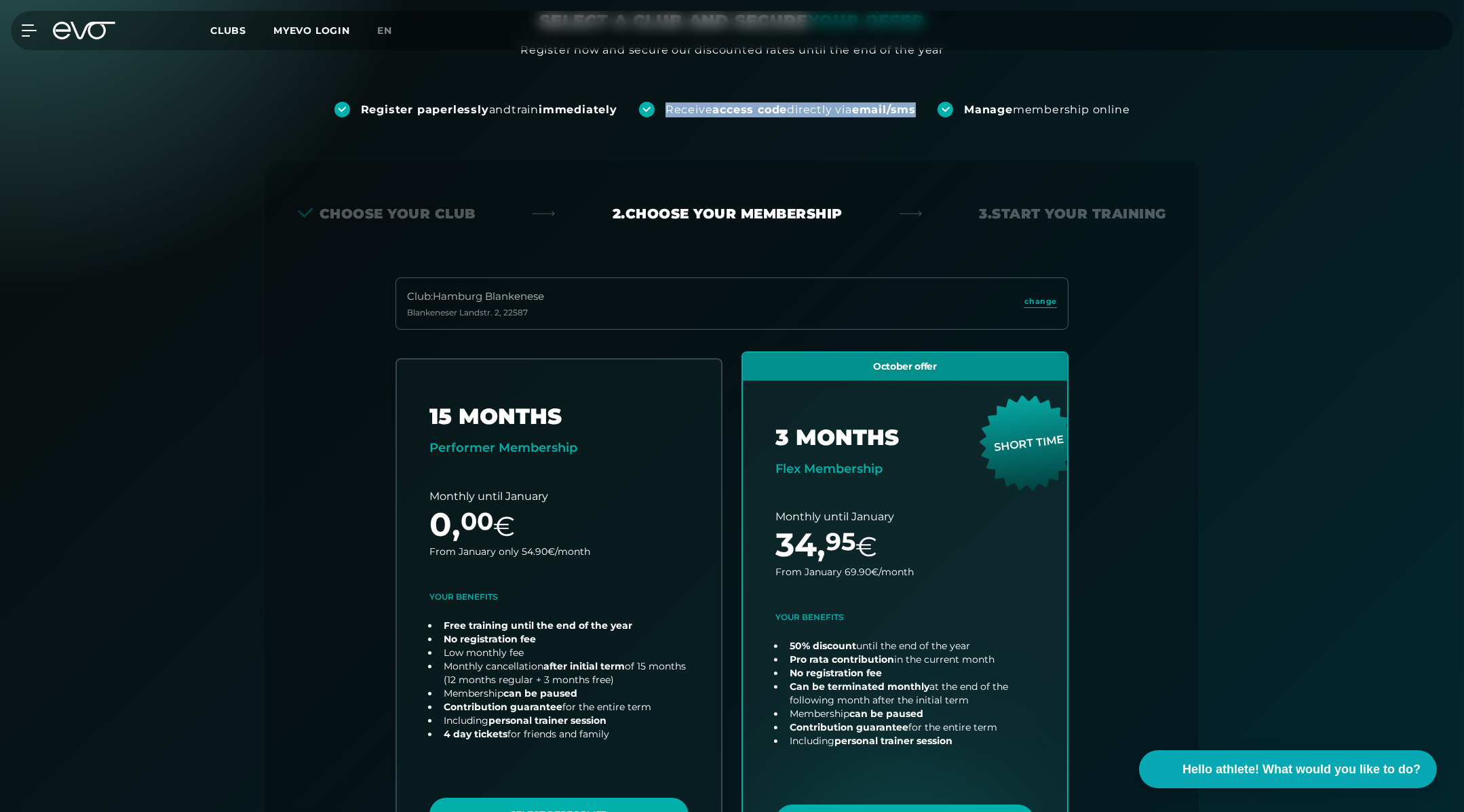
drag, startPoint x: 926, startPoint y: 112, endPoint x: 636, endPoint y: 107, distance: 290.0
click at [636, 107] on div "Register paperlessly and train immediately Receive access code directly via ema…" at bounding box center [732, 109] width 796 height 15
copy div "Receive access code directly via email/sms"
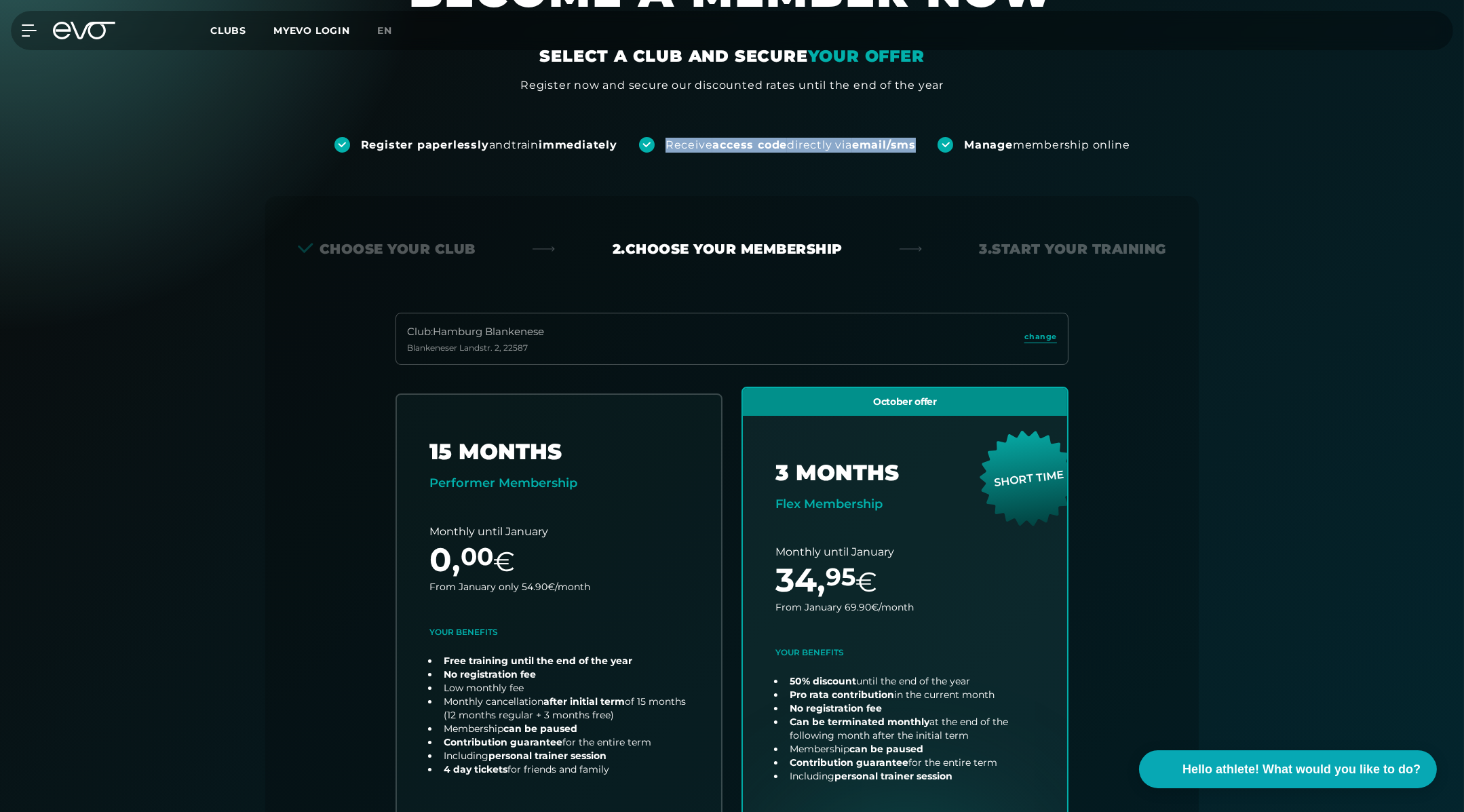
drag, startPoint x: 970, startPoint y: 145, endPoint x: 1182, endPoint y: 144, distance: 212.0
click at [1182, 144] on div "Register paperlessly and train immediately Receive access code directly via ema…" at bounding box center [732, 122] width 1464 height 59
copy font "Manage membership online"
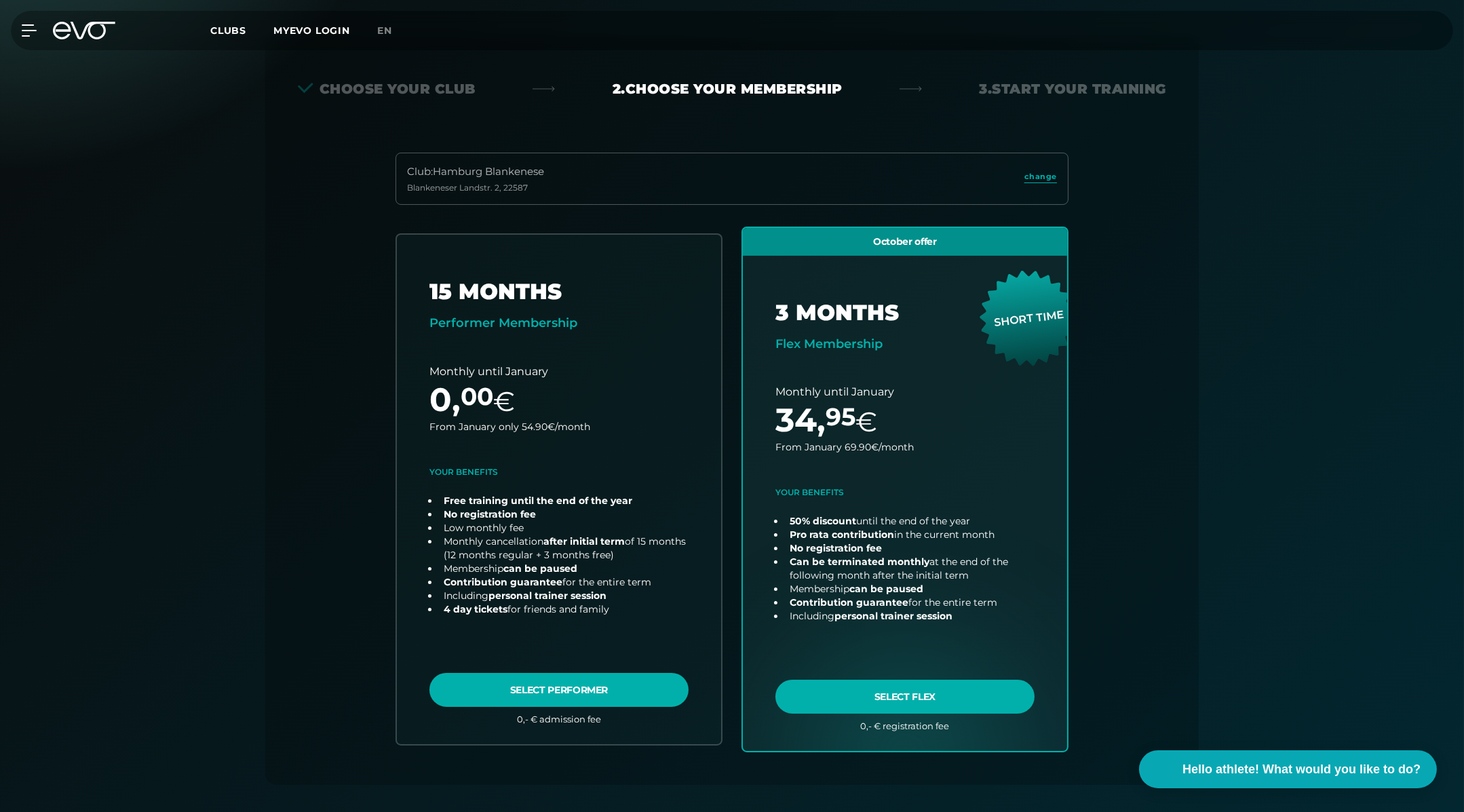
scroll to position [262, 0]
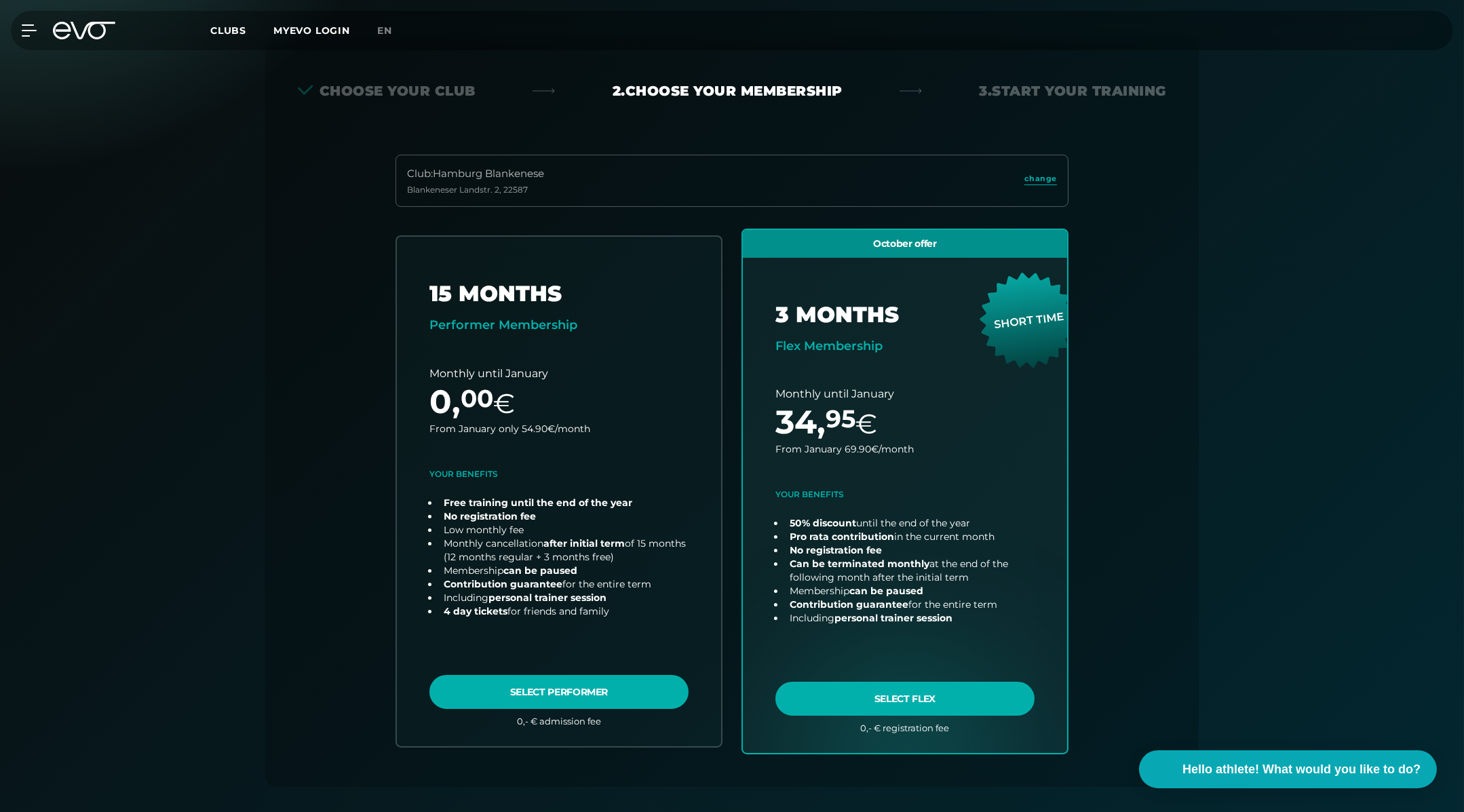
click at [1297, 245] on div "Register paperlessly and train immediately Receive access code directly via ema…" at bounding box center [732, 501] width 1464 height 1131
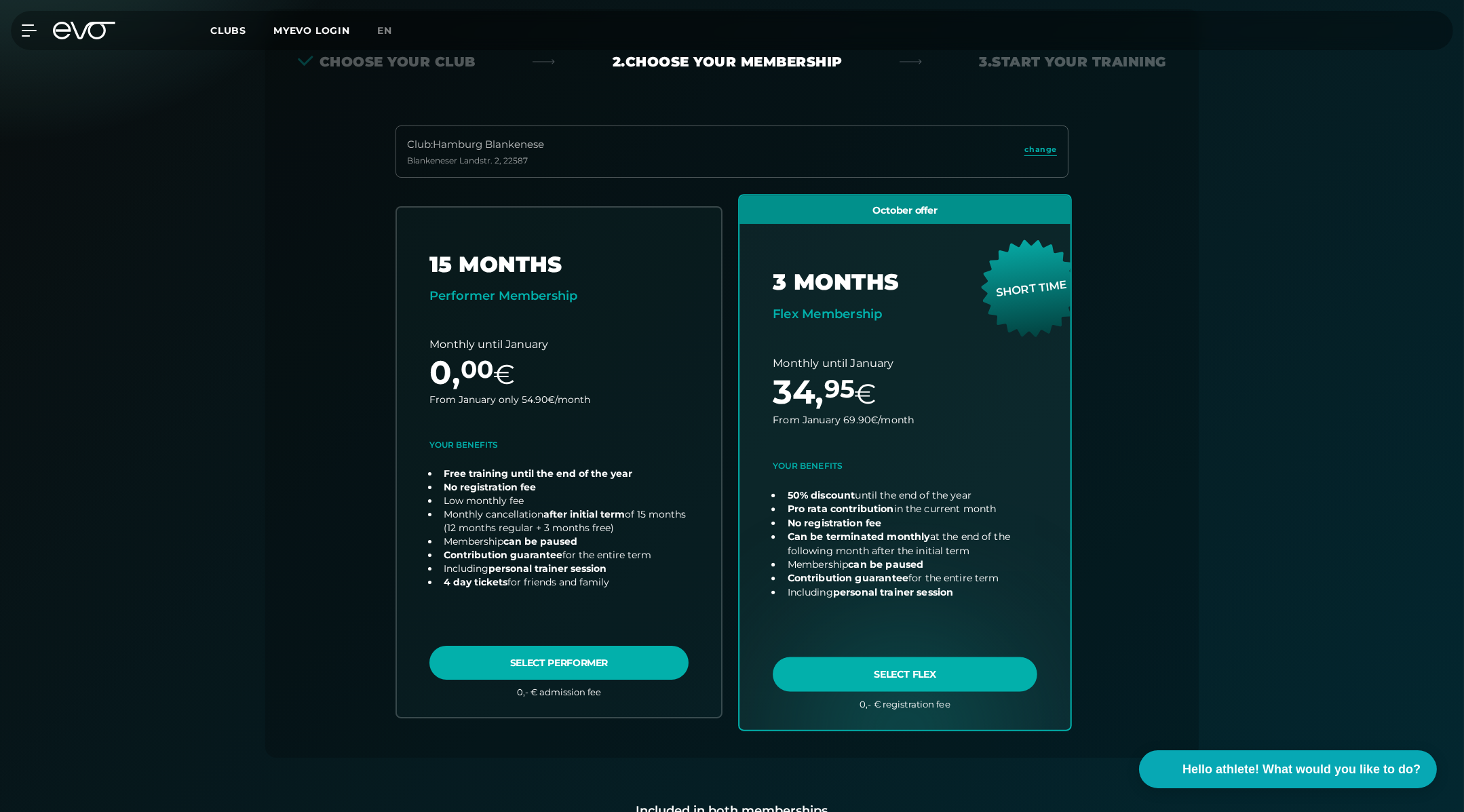
scroll to position [324, 0]
